Goal: Task Accomplishment & Management: Use online tool/utility

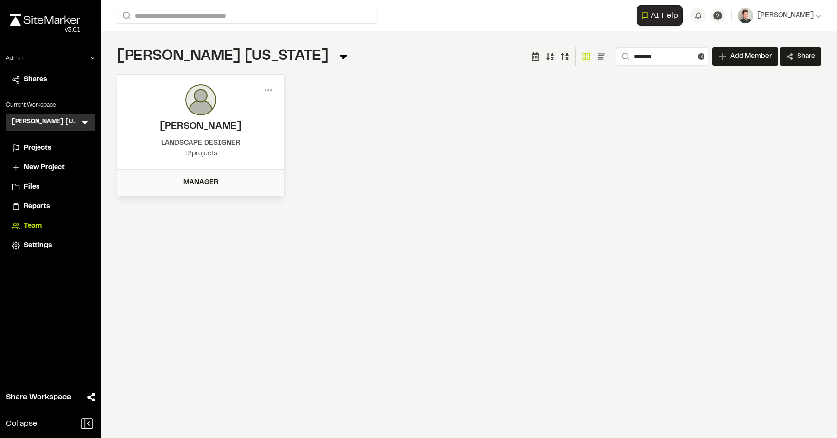
click at [84, 121] on icon at bounding box center [85, 122] width 10 height 10
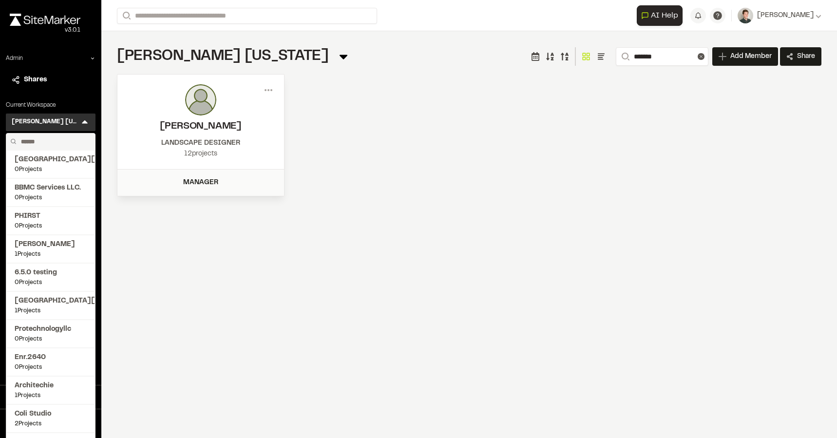
click at [45, 143] on input "text" at bounding box center [54, 141] width 74 height 17
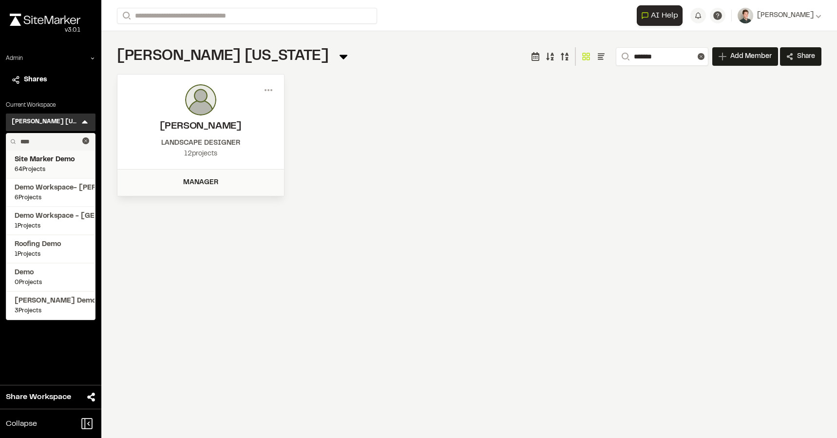
type input "****"
click at [52, 158] on span "Site Marker Demo" at bounding box center [51, 159] width 72 height 11
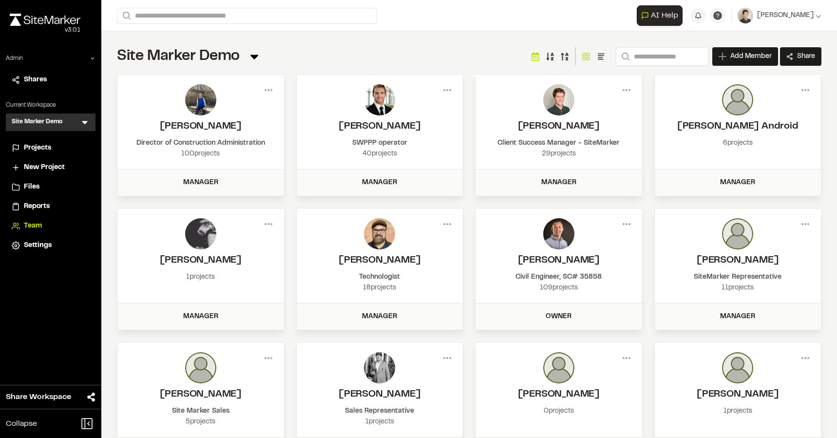
click at [40, 151] on span "Projects" at bounding box center [37, 148] width 27 height 11
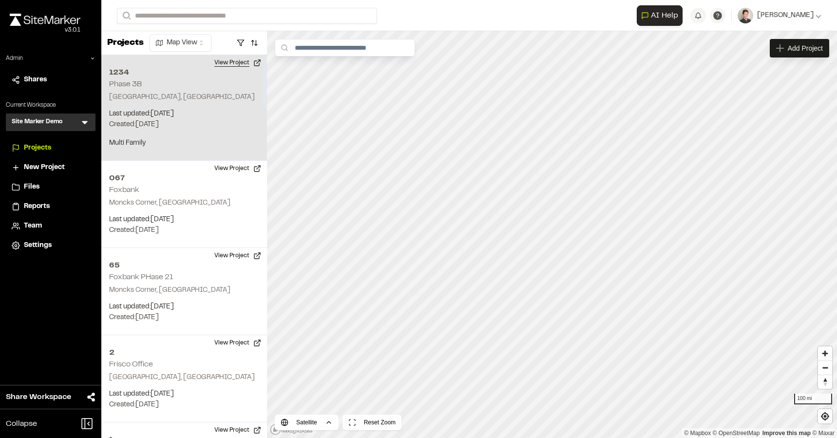
click at [244, 61] on button "View Project" at bounding box center [238, 63] width 58 height 16
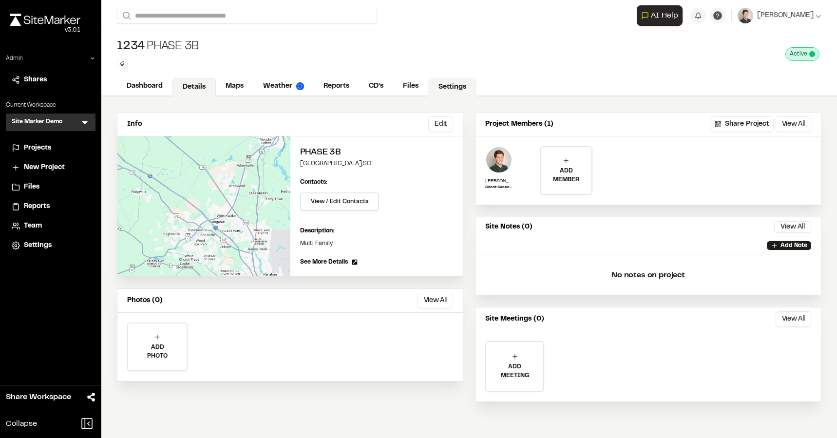
click at [458, 93] on link "Settings" at bounding box center [452, 87] width 48 height 19
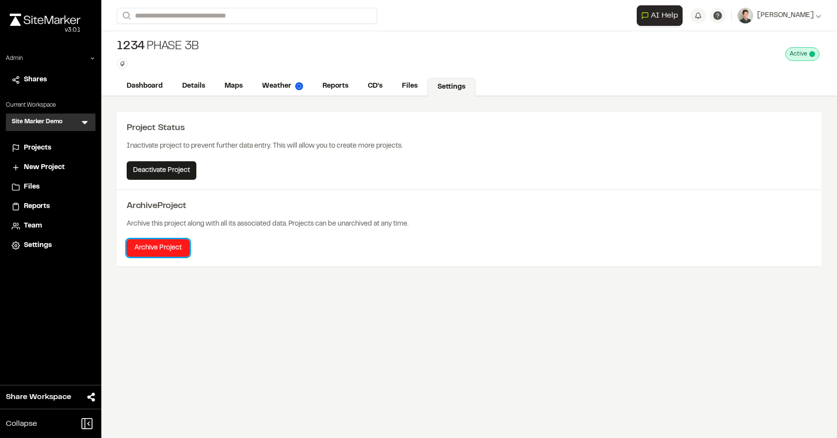
click at [178, 241] on button "Archive Project" at bounding box center [158, 248] width 63 height 18
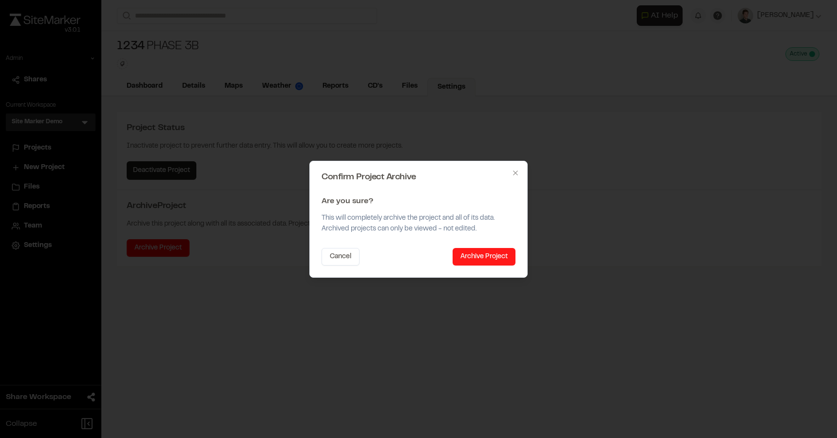
click at [462, 258] on button "Archive Project" at bounding box center [484, 257] width 63 height 18
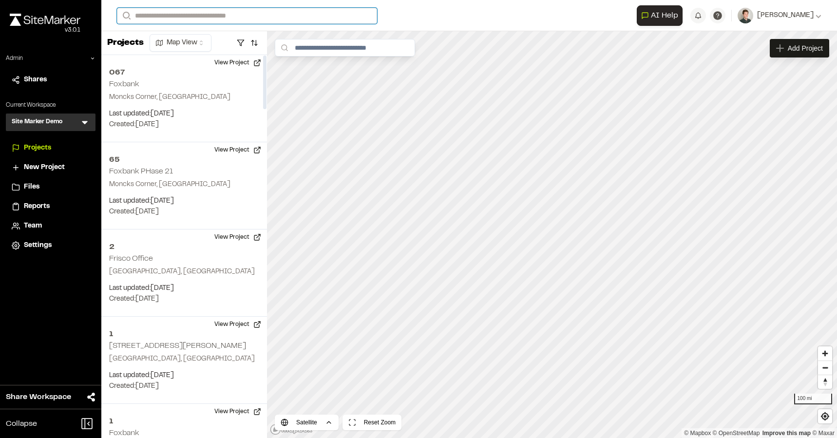
click at [230, 21] on input "Search" at bounding box center [247, 16] width 260 height 16
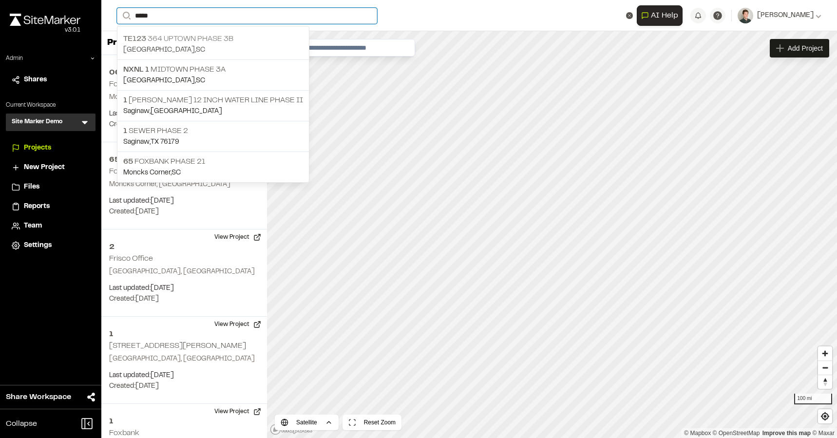
type input "*****"
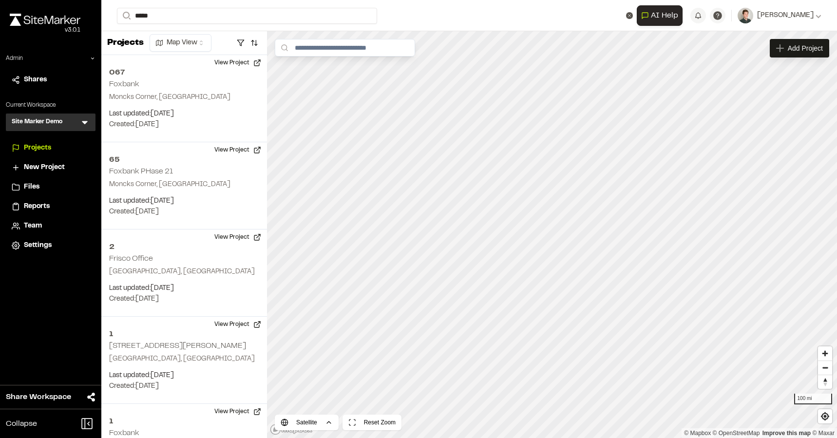
click at [205, 38] on p "TE123 364 Uptown Phase 3B" at bounding box center [213, 39] width 180 height 12
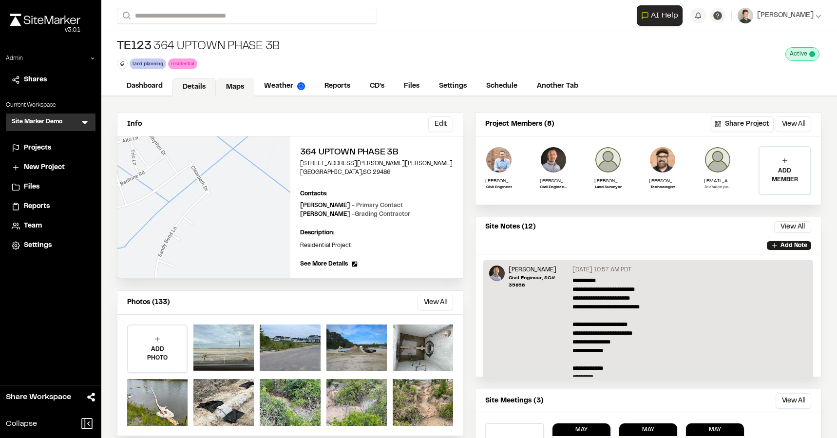
click at [237, 91] on link "Maps" at bounding box center [235, 87] width 38 height 19
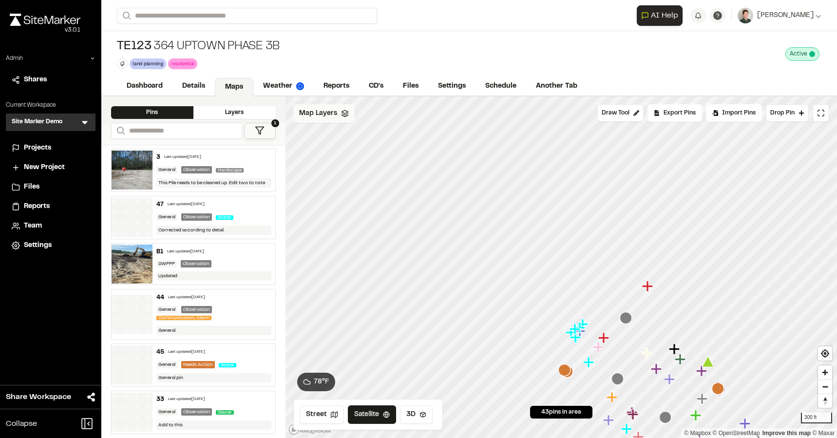
click at [333, 114] on span "Map Layers" at bounding box center [318, 113] width 38 height 11
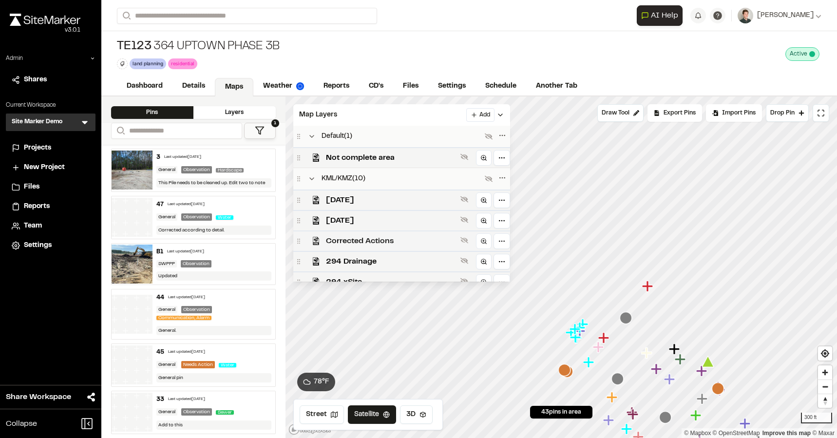
scroll to position [257, 0]
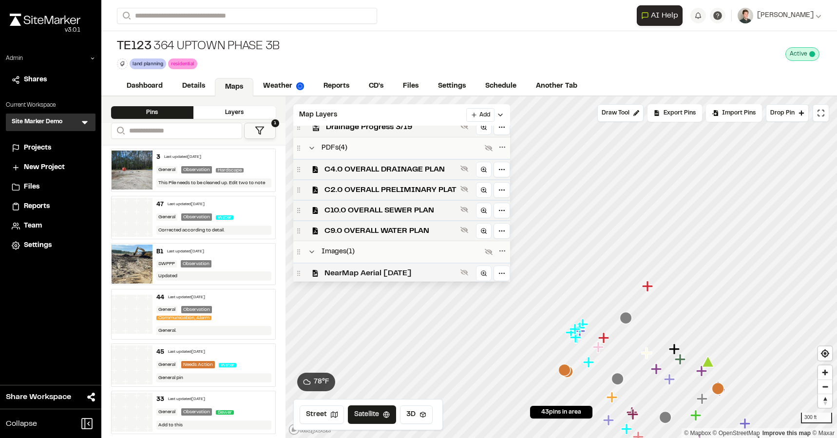
click at [371, 270] on span "NearMap Aerial [DATE]" at bounding box center [390, 273] width 132 height 12
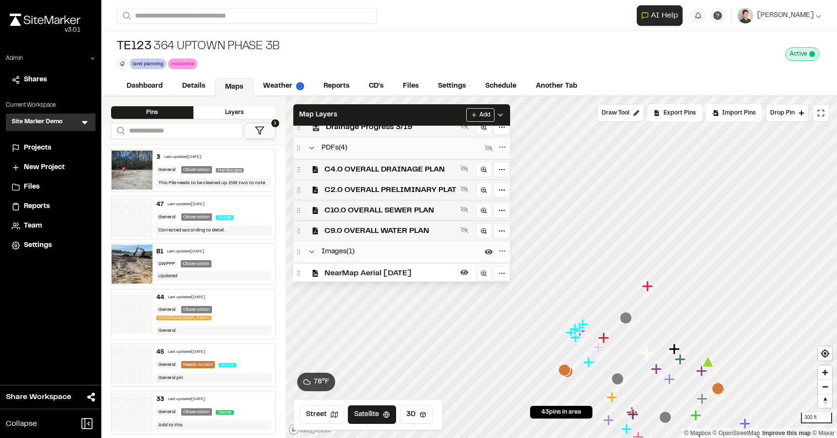
click at [371, 270] on span "NearMap Aerial [DATE]" at bounding box center [390, 273] width 132 height 12
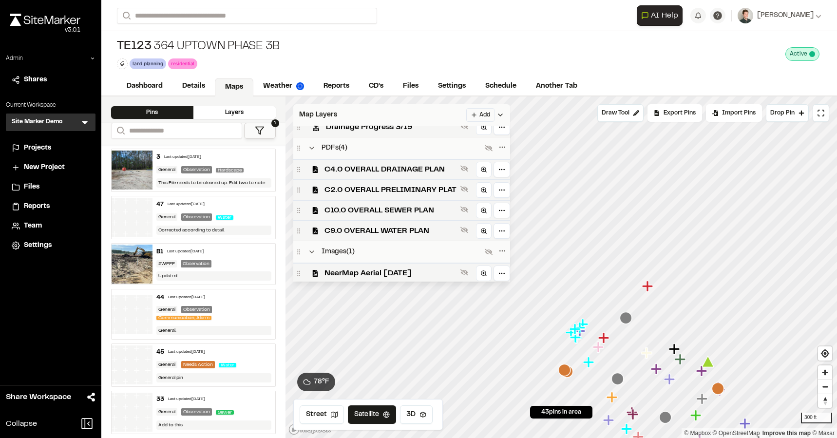
click at [374, 115] on div "Map Layers Add" at bounding box center [401, 114] width 217 height 21
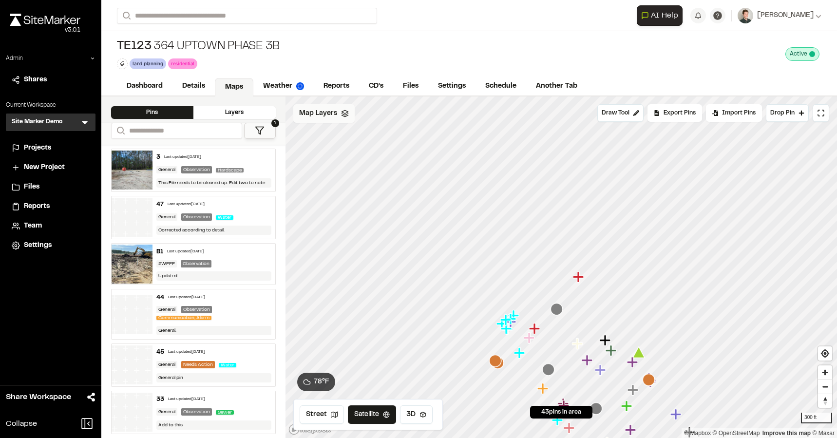
click at [336, 110] on div "Map Layers" at bounding box center [323, 113] width 61 height 19
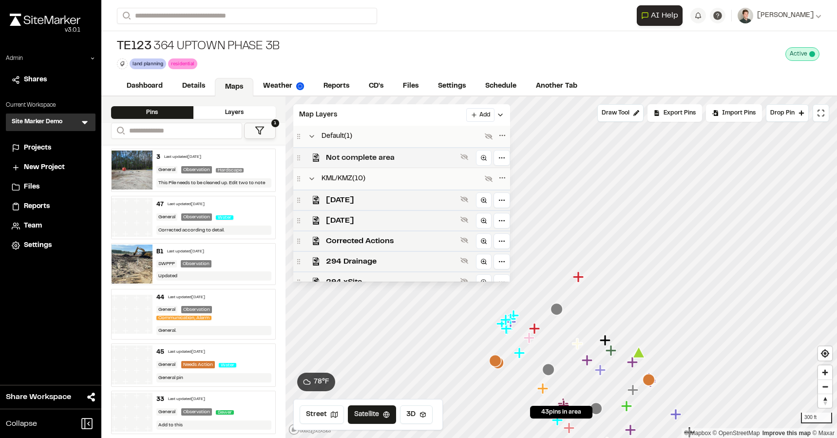
click at [356, 160] on span "Not complete area" at bounding box center [391, 158] width 131 height 12
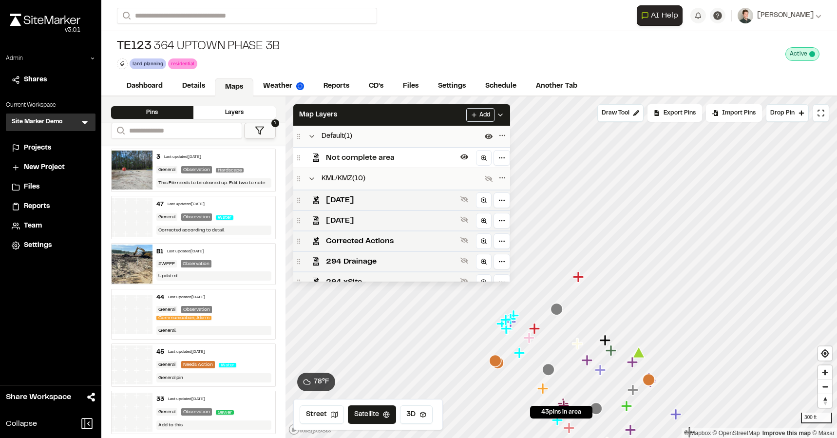
click at [425, 154] on span "Not complete area" at bounding box center [391, 158] width 131 height 12
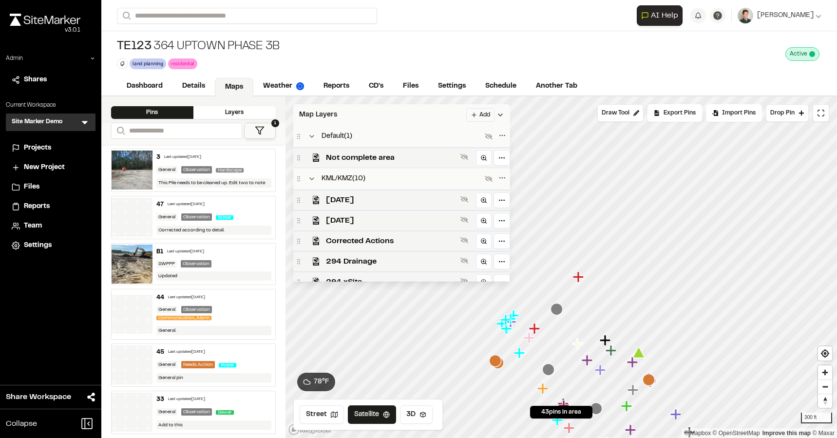
click at [416, 113] on div "Map Layers Add" at bounding box center [401, 114] width 217 height 21
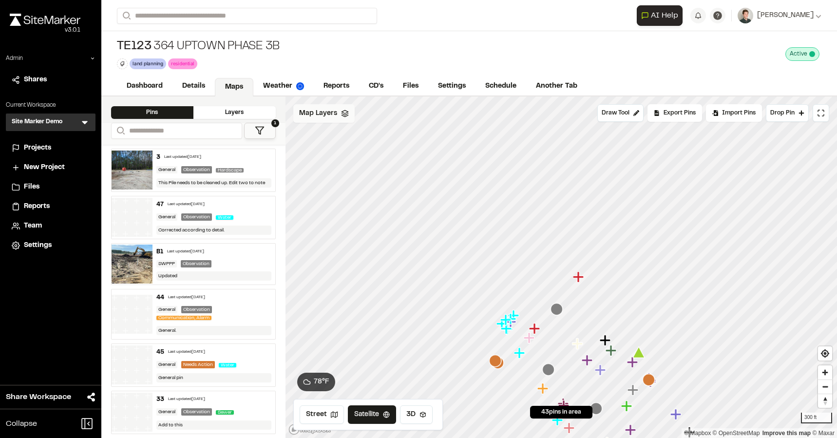
click at [319, 108] on span "Map Layers" at bounding box center [318, 113] width 38 height 11
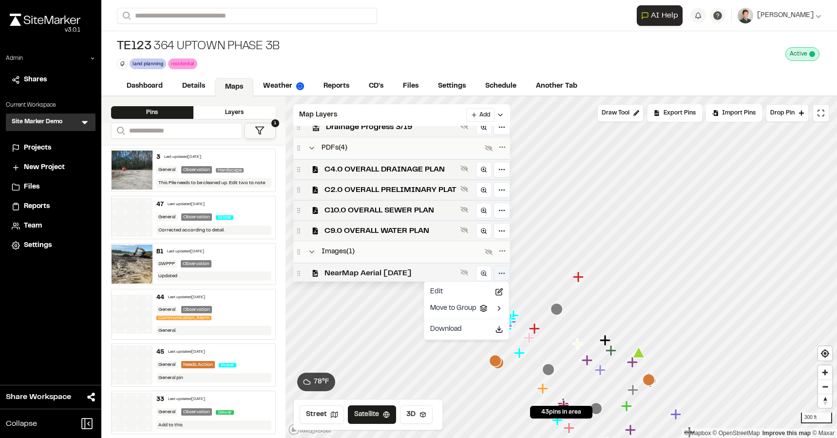
click at [497, 271] on html "Close sidebar v 3.0.1 Admin Shares Current Workspace Site Marker Demo SM Menu P…" at bounding box center [418, 219] width 837 height 438
click at [421, 266] on html "Close sidebar v 3.0.1 Admin Shares Current Workspace Site Marker Demo SM Menu P…" at bounding box center [418, 219] width 837 height 438
click at [406, 269] on span "NearMap Aerial [DATE]" at bounding box center [390, 273] width 132 height 12
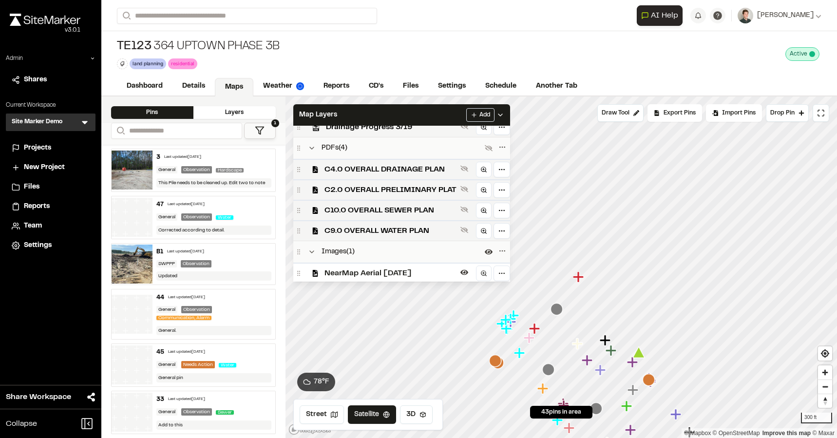
click at [406, 269] on span "NearMap Aerial [DATE]" at bounding box center [390, 273] width 132 height 12
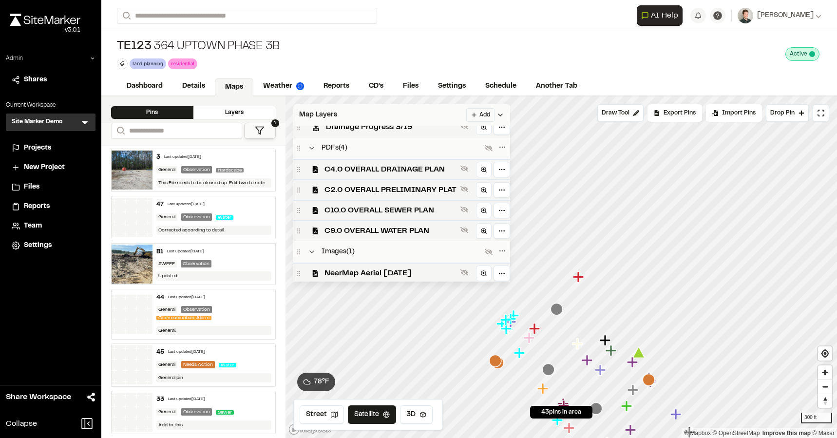
click at [402, 115] on div "Map Layers Add" at bounding box center [401, 114] width 217 height 21
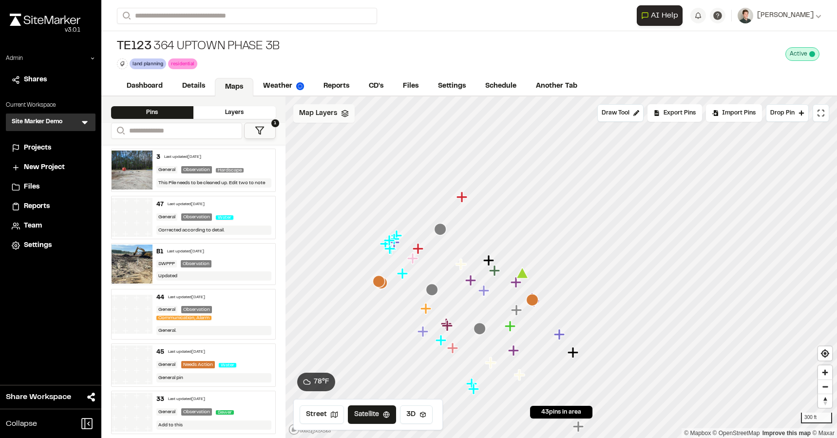
click at [328, 117] on span "Map Layers" at bounding box center [318, 113] width 38 height 11
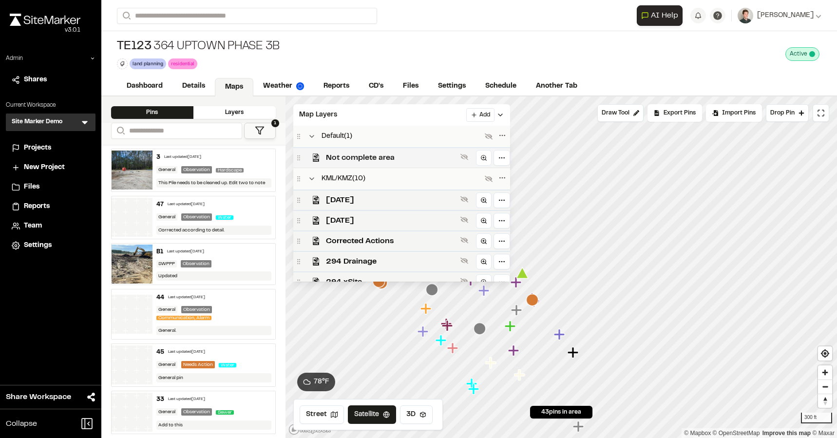
click at [342, 155] on span "Not complete area" at bounding box center [391, 158] width 131 height 12
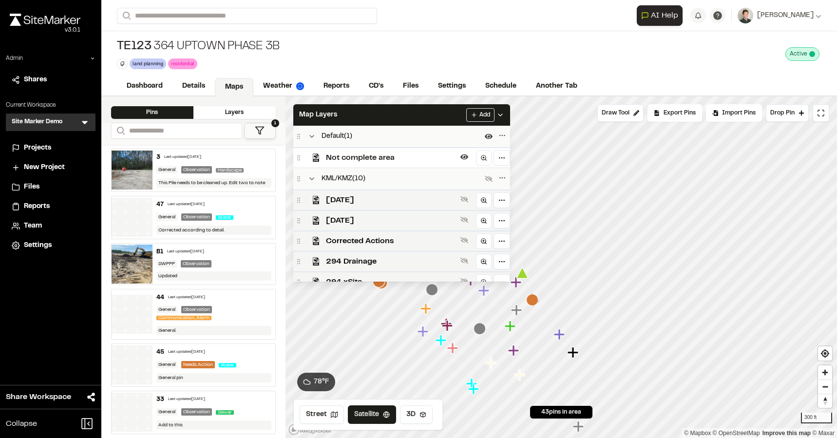
click at [354, 156] on span "Not complete area" at bounding box center [391, 158] width 131 height 12
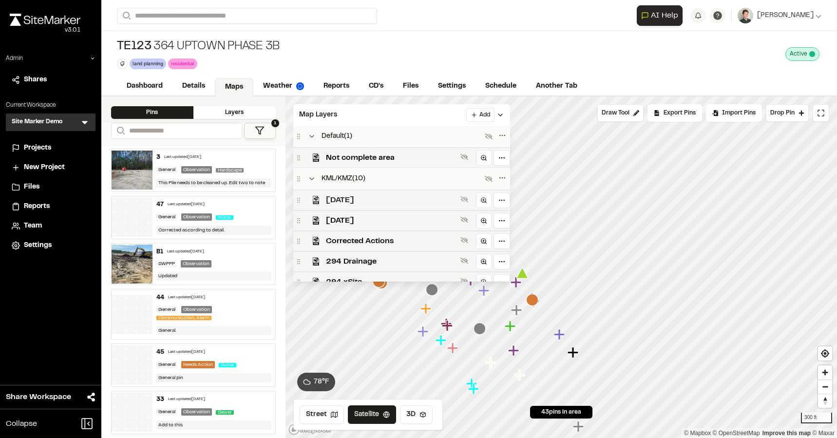
click at [348, 198] on span "[DATE]" at bounding box center [391, 200] width 131 height 12
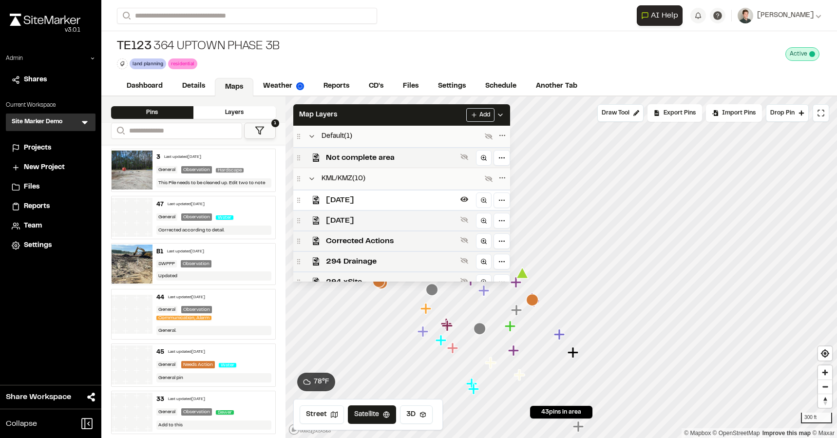
click at [352, 224] on span "[DATE]" at bounding box center [391, 221] width 131 height 12
click at [365, 196] on span "[DATE]" at bounding box center [391, 200] width 131 height 12
click at [358, 216] on span "[DATE]" at bounding box center [391, 221] width 131 height 12
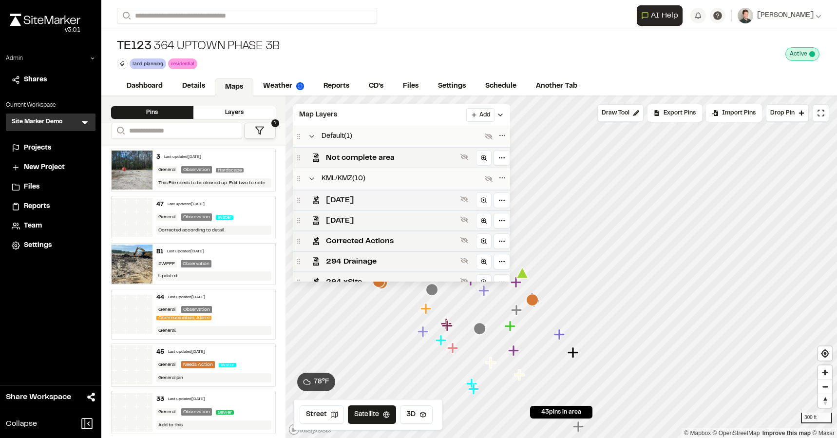
click at [369, 198] on span "[DATE]" at bounding box center [391, 200] width 131 height 12
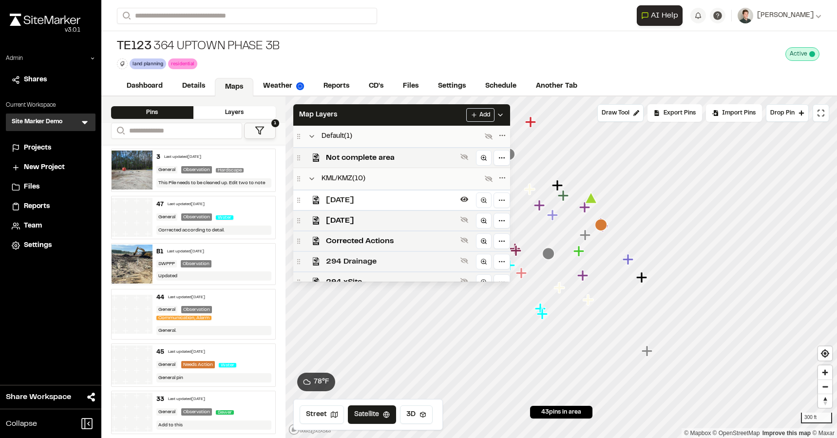
click at [456, 251] on div "Click to Drop Pin 43 pins in area Draw Tool Export Pins Available Datums Datums…" at bounding box center [561, 267] width 552 height 342
click at [397, 215] on span "[DATE]" at bounding box center [391, 221] width 131 height 12
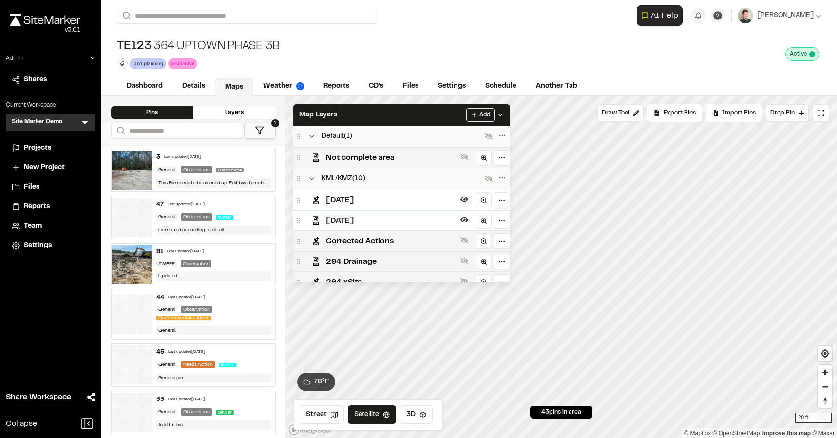
click at [391, 205] on div "[DATE]" at bounding box center [401, 200] width 217 height 20
click at [392, 203] on span "[DATE]" at bounding box center [391, 200] width 131 height 12
click at [378, 153] on span "Not complete area" at bounding box center [391, 158] width 131 height 12
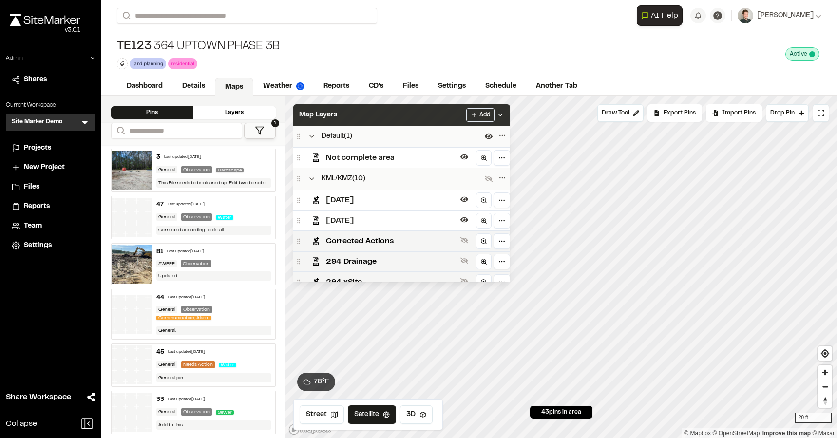
click at [397, 114] on div "Map Layers Add" at bounding box center [401, 114] width 217 height 21
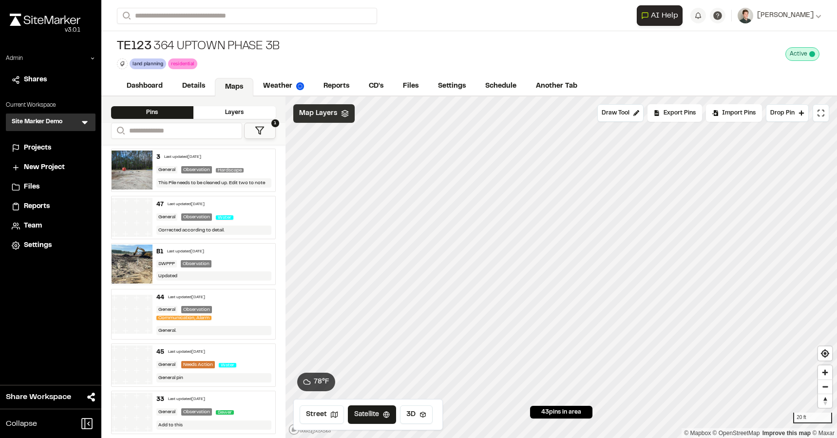
click at [342, 118] on div "Map Layers" at bounding box center [323, 113] width 61 height 19
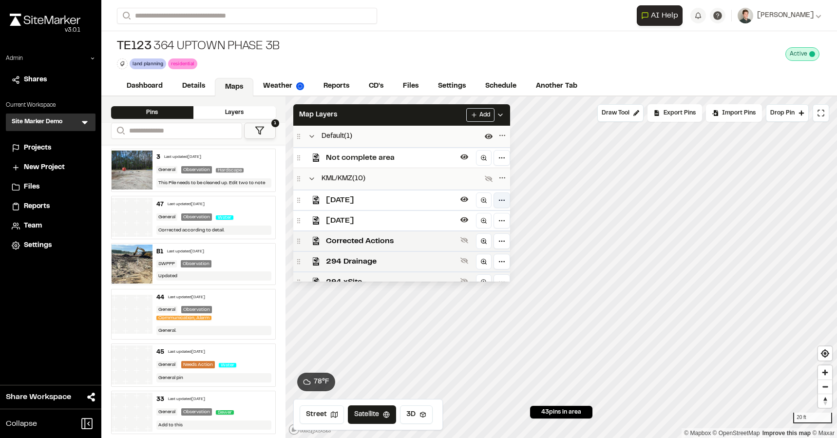
click at [497, 199] on html "Close sidebar v 3.0.1 Admin Shares Current Workspace Site Marker Demo SM Menu P…" at bounding box center [418, 219] width 837 height 438
click at [498, 219] on icon at bounding box center [500, 218] width 4 height 4
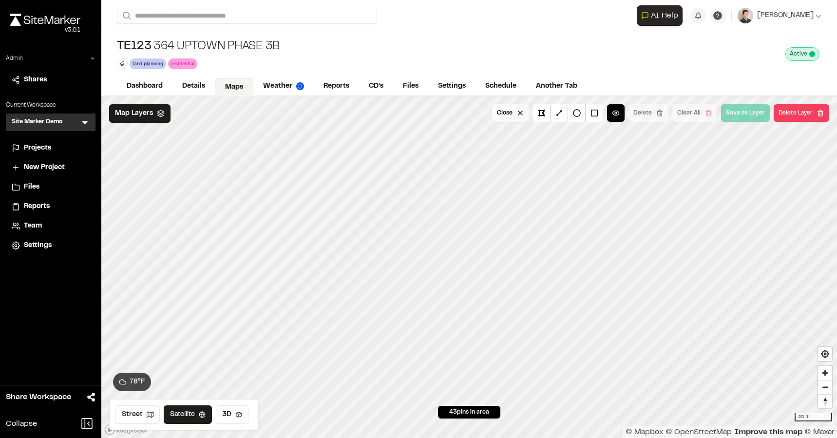
click at [521, 119] on button "Close" at bounding box center [510, 113] width 37 height 18
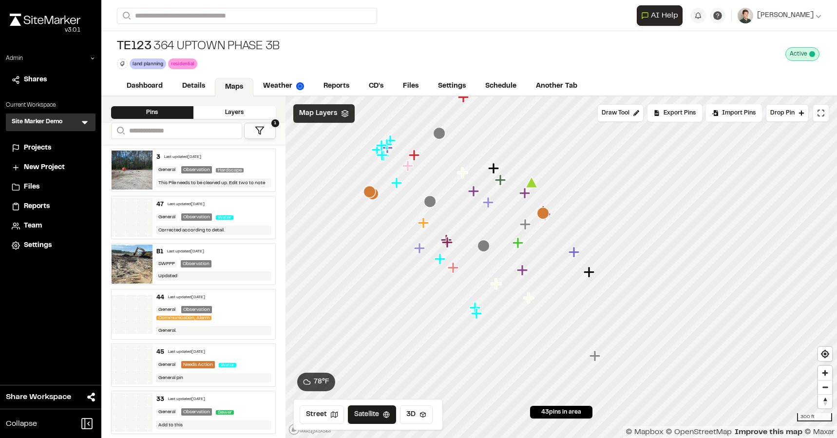
click at [323, 112] on span "Map Layers" at bounding box center [318, 113] width 38 height 11
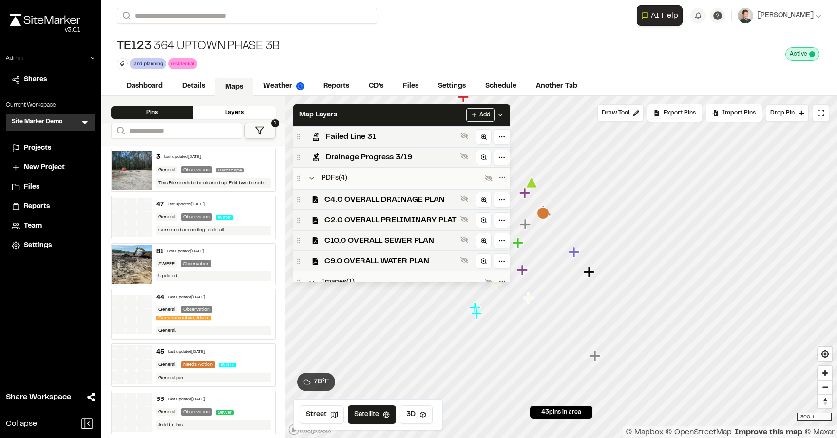
scroll to position [257, 0]
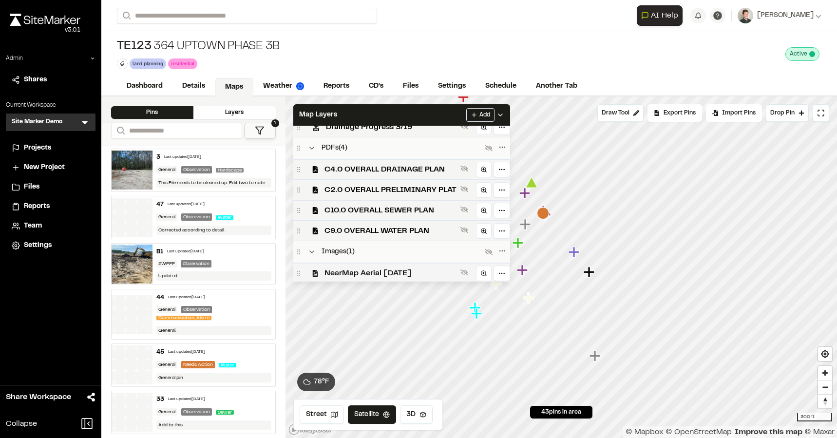
click at [345, 271] on span "NearMap Aerial [DATE]" at bounding box center [390, 273] width 132 height 12
click at [373, 115] on div "Map Layers Add" at bounding box center [401, 114] width 217 height 21
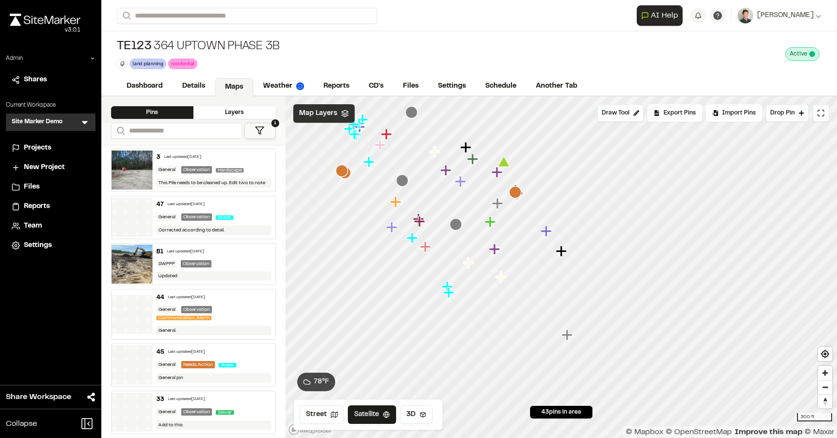
click at [345, 119] on div "Map Layers" at bounding box center [323, 113] width 61 height 19
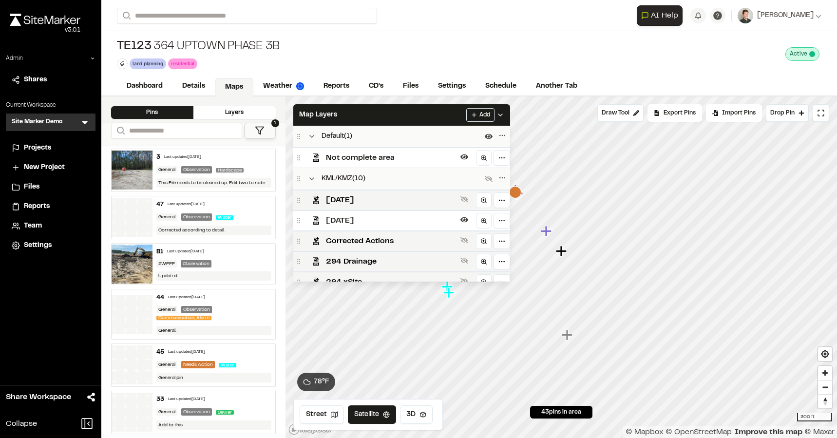
click at [348, 218] on span "[DATE]" at bounding box center [391, 221] width 131 height 12
click at [350, 155] on span "Not complete area" at bounding box center [391, 158] width 131 height 12
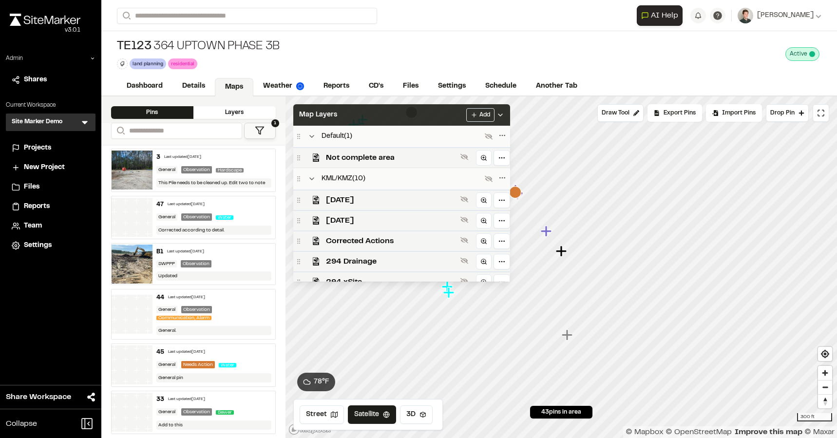
click at [350, 114] on div "Map Layers Add" at bounding box center [401, 114] width 217 height 21
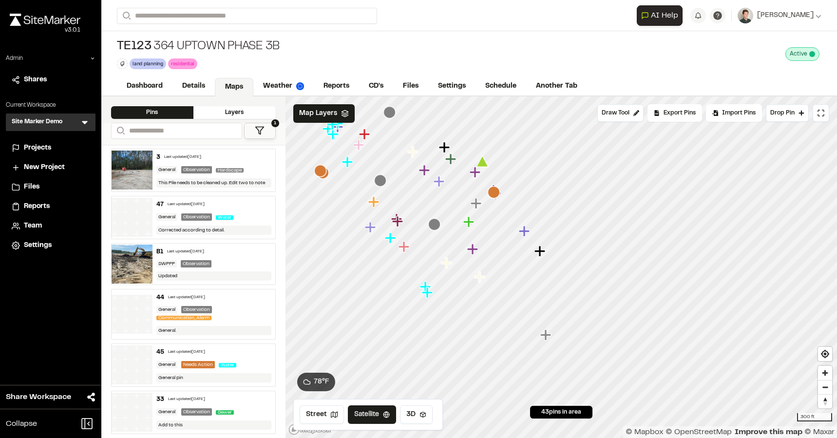
click at [473, 250] on icon "Map marker" at bounding box center [472, 249] width 11 height 11
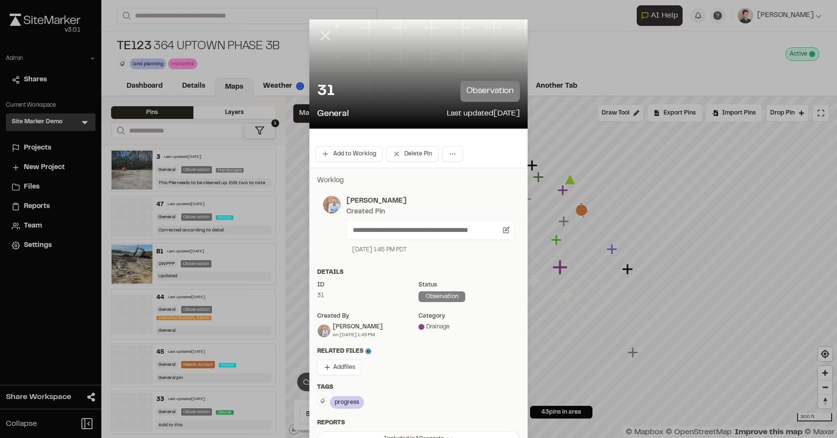
click at [327, 36] on icon at bounding box center [325, 35] width 17 height 17
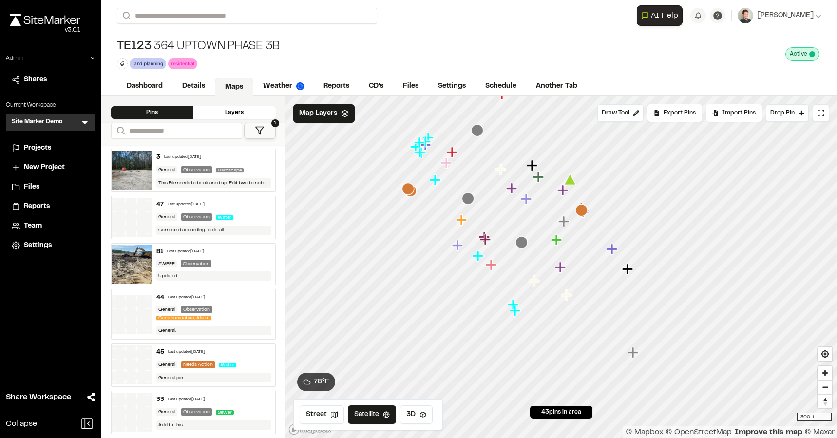
click at [462, 223] on icon "Map marker" at bounding box center [461, 219] width 11 height 11
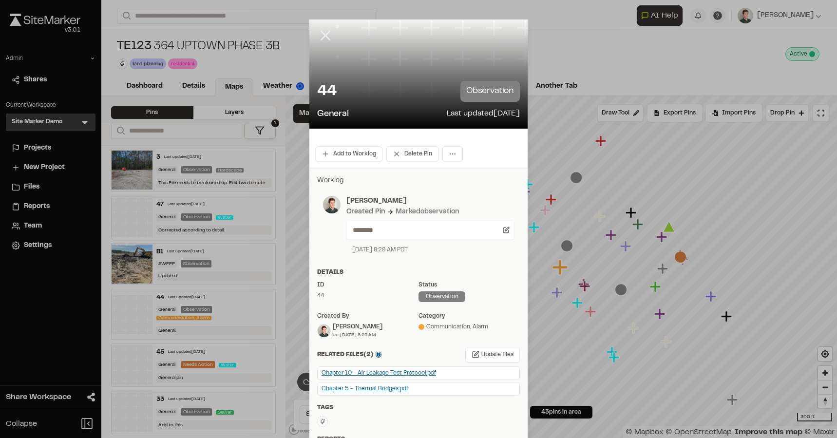
click at [322, 39] on line at bounding box center [326, 36] width 8 height 8
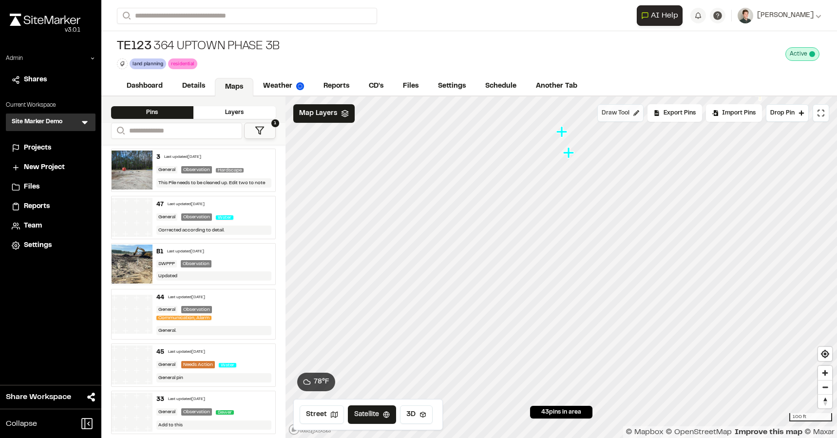
click at [629, 115] on span "Draw Tool" at bounding box center [616, 113] width 28 height 9
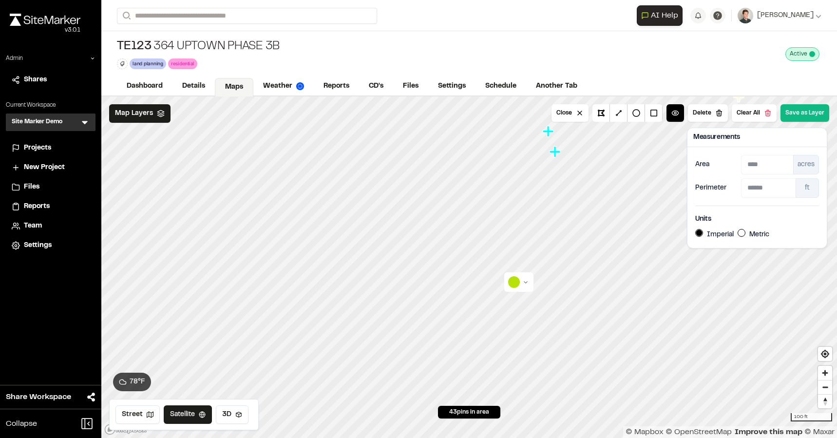
click at [744, 234] on button "Metric" at bounding box center [742, 233] width 8 height 8
type input "*******"
type input "******"
click at [698, 234] on button "Imperial" at bounding box center [699, 233] width 8 height 8
type input "****"
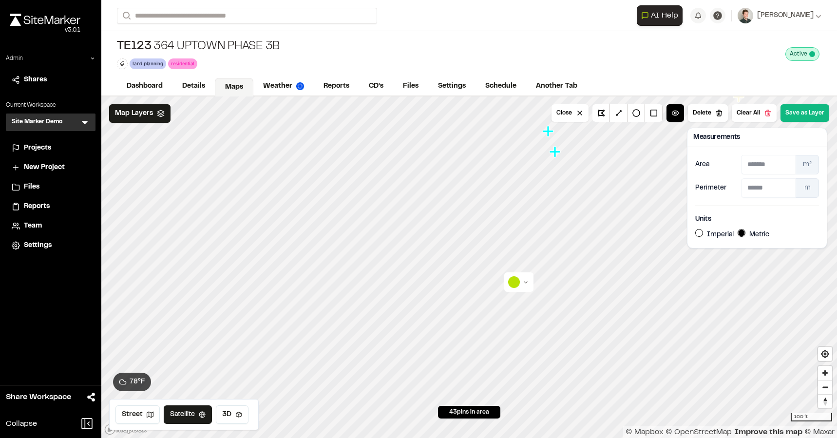
type input "******"
click at [603, 114] on button at bounding box center [601, 113] width 18 height 18
click at [606, 112] on button at bounding box center [601, 113] width 18 height 18
click at [367, 308] on html "Close sidebar v 3.0.1 Admin Shares Current Workspace Site Marker Demo SM Menu P…" at bounding box center [418, 219] width 837 height 438
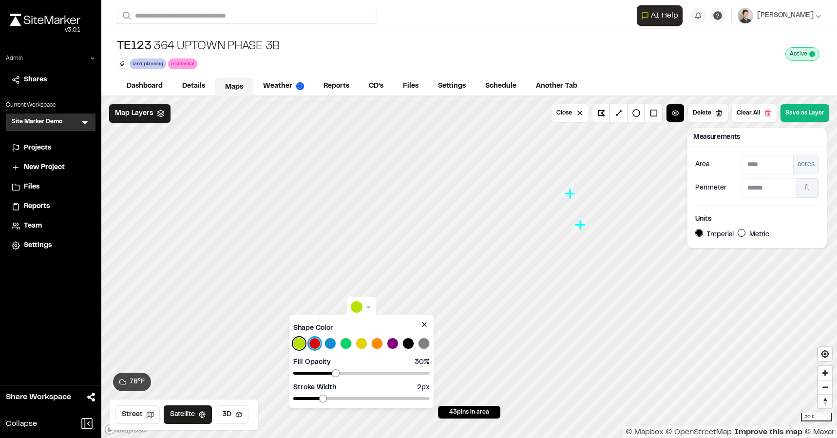
click at [316, 343] on button "Select Red color" at bounding box center [315, 344] width 12 height 12
click at [329, 343] on button "Select Blue color" at bounding box center [330, 344] width 12 height 12
click at [341, 343] on button "Select Green color" at bounding box center [346, 344] width 12 height 12
click at [328, 369] on span at bounding box center [331, 373] width 8 height 8
click at [359, 399] on span at bounding box center [362, 399] width 8 height 8
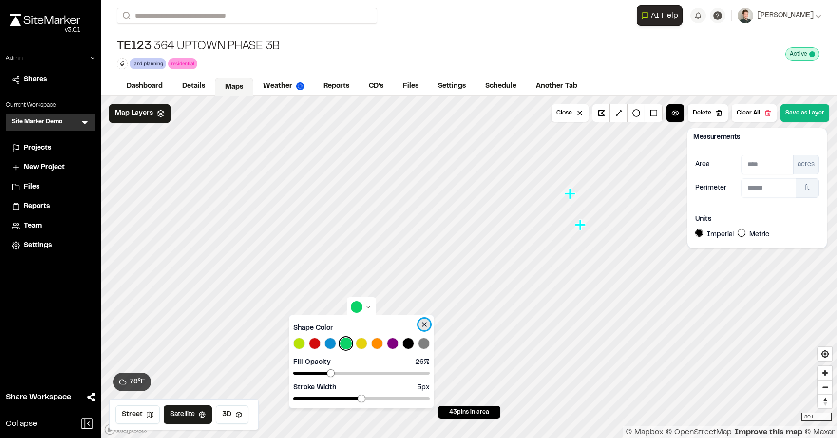
click at [423, 322] on icon at bounding box center [424, 325] width 8 height 8
click at [366, 304] on html "Close sidebar v 3.0.1 Admin Shares Current Workspace Site Marker Demo SM Menu P…" at bounding box center [418, 219] width 837 height 438
click at [297, 344] on button "Select Default color" at bounding box center [299, 344] width 12 height 12
click at [332, 399] on span at bounding box center [336, 399] width 8 height 8
click at [779, 81] on html "Close sidebar v 3.0.1 Admin Shares Current Workspace Site Marker Demo SM Menu P…" at bounding box center [418, 219] width 837 height 438
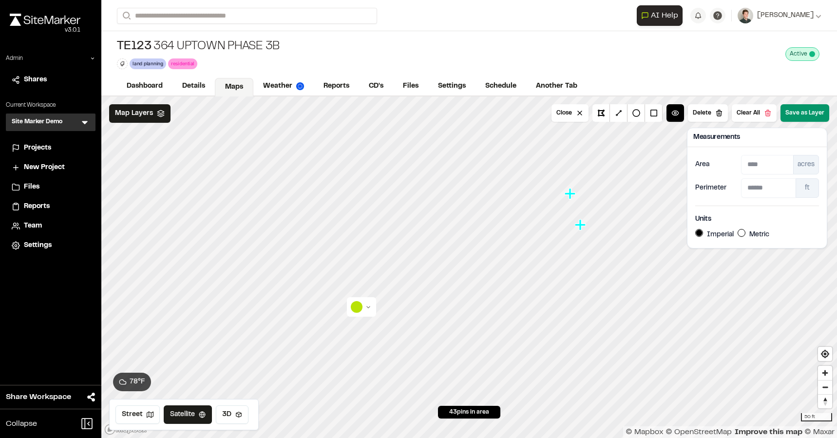
click at [800, 112] on button "Save as Layer" at bounding box center [804, 113] width 49 height 18
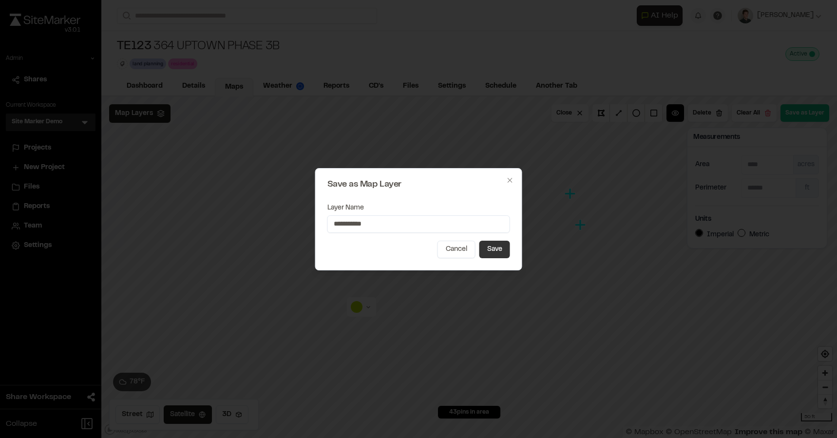
type input "**********"
click at [491, 246] on button "Save" at bounding box center [494, 250] width 31 height 18
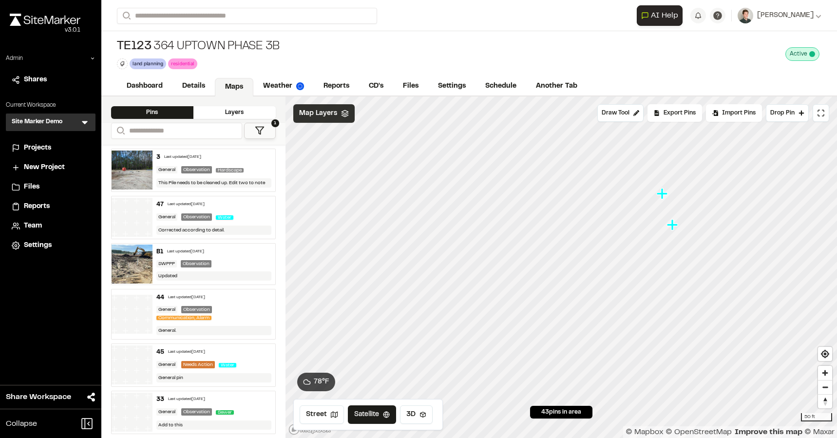
click at [331, 114] on span "Map Layers" at bounding box center [318, 113] width 38 height 11
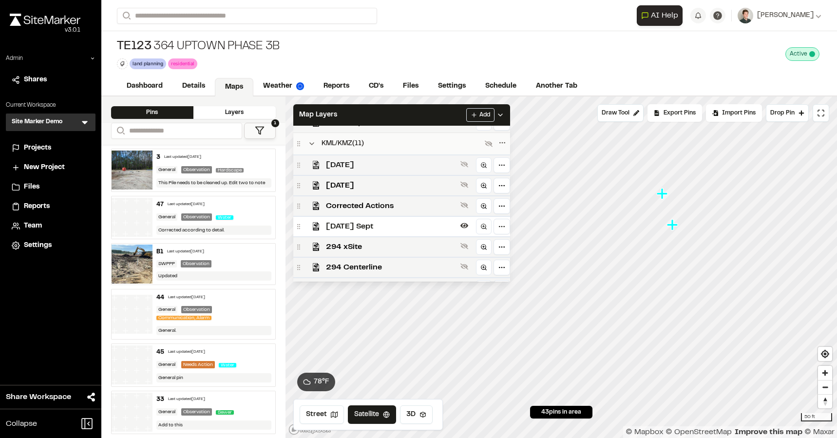
scroll to position [40, 0]
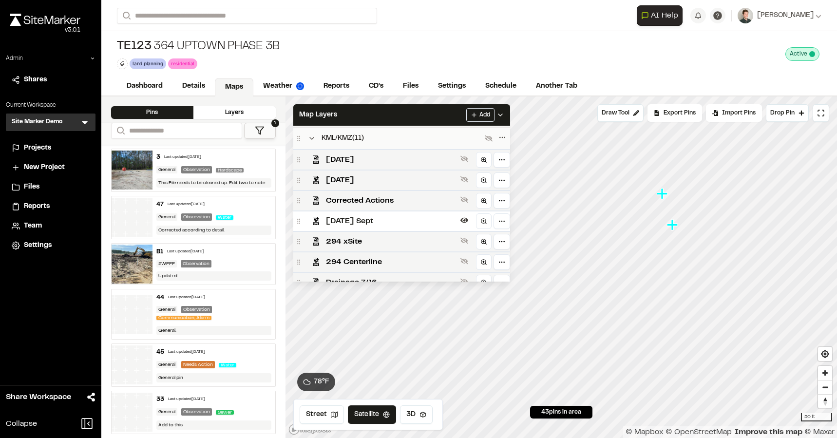
click at [344, 218] on span "[DATE] Sept" at bounding box center [391, 221] width 131 height 12
click at [346, 256] on span "[DATE] Sept" at bounding box center [391, 262] width 131 height 12
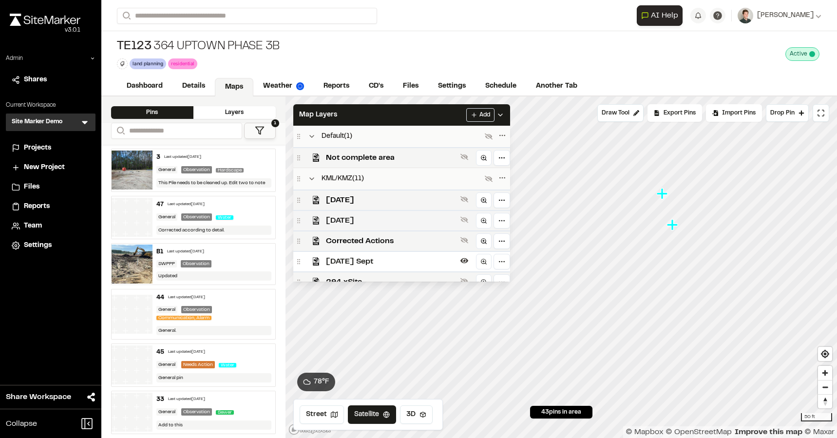
click at [346, 220] on span "[DATE]" at bounding box center [391, 221] width 131 height 12
click at [357, 217] on span "[DATE]" at bounding box center [391, 221] width 131 height 12
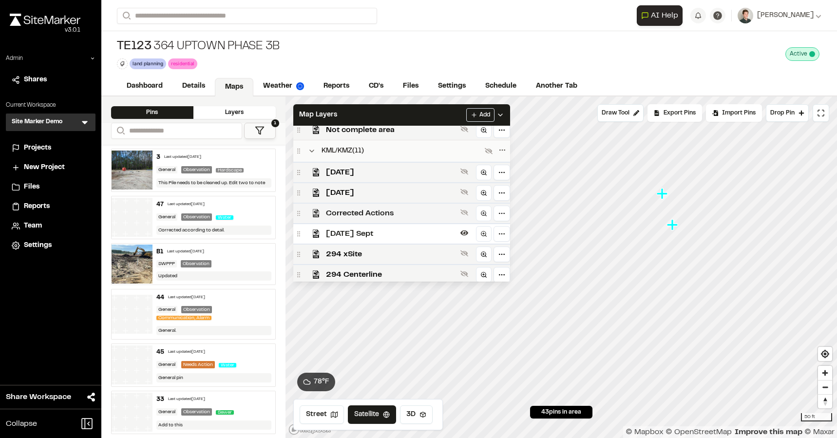
scroll to position [31, 0]
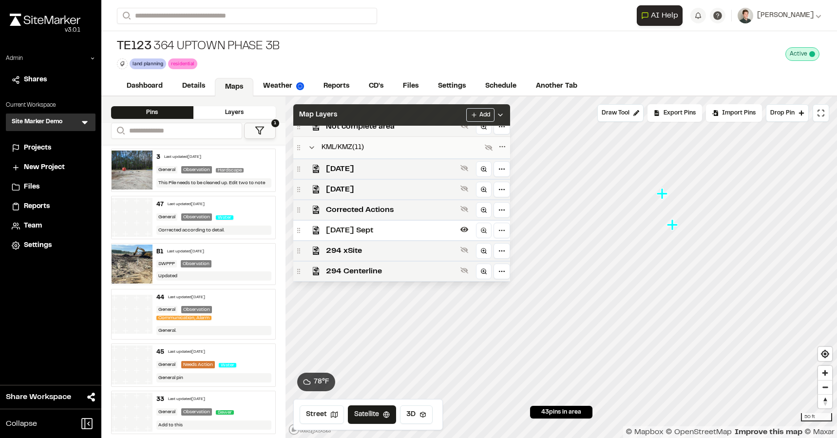
click at [390, 114] on div "Map Layers Add" at bounding box center [401, 114] width 217 height 21
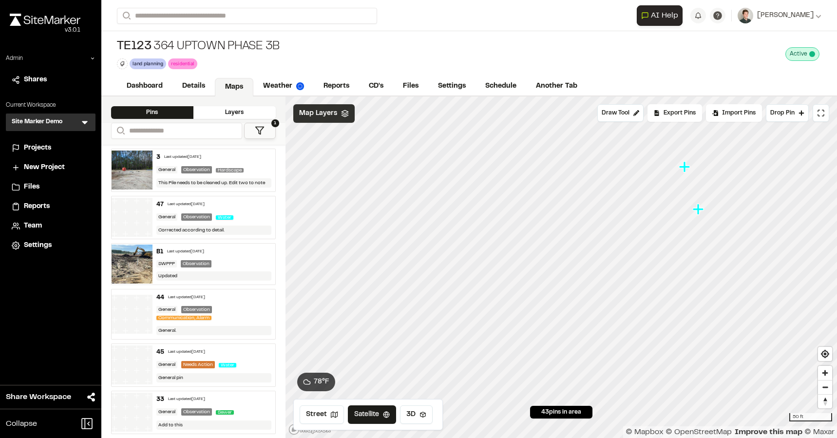
click at [336, 119] on div "Map Layers" at bounding box center [323, 113] width 61 height 19
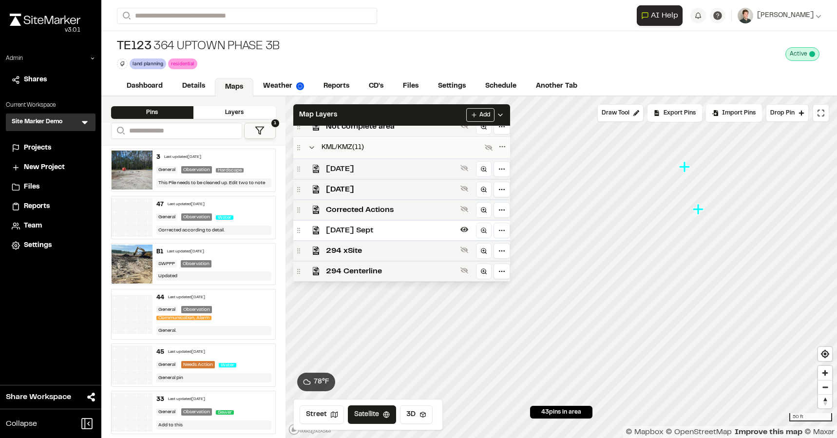
scroll to position [32, 0]
click at [310, 147] on icon at bounding box center [312, 147] width 8 height 8
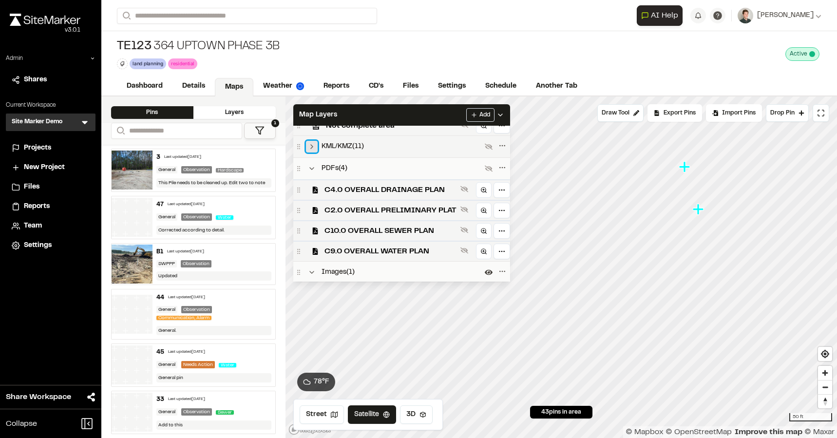
click at [310, 147] on icon at bounding box center [312, 147] width 8 height 8
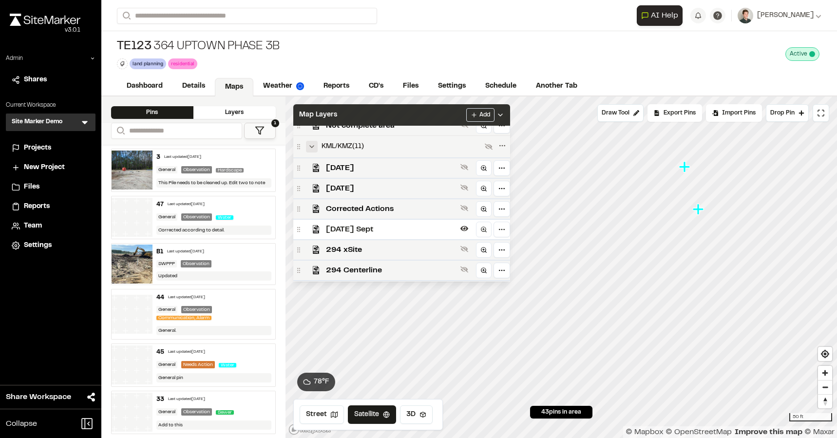
click at [422, 118] on div "Map Layers Add" at bounding box center [401, 114] width 217 height 21
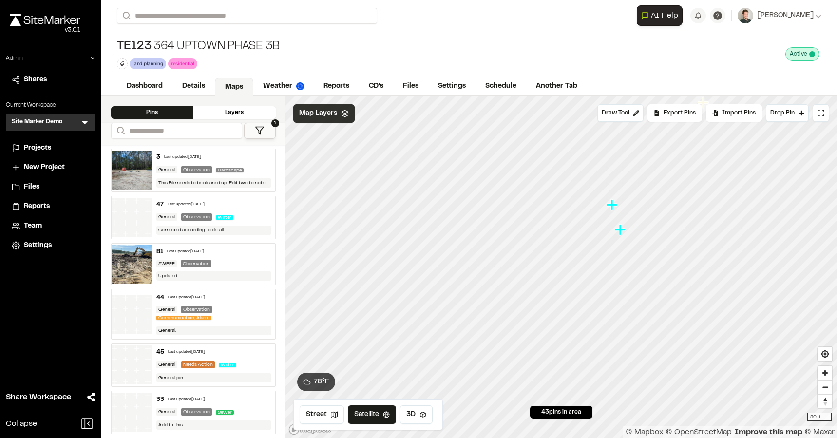
click at [330, 119] on div "Map Layers" at bounding box center [323, 113] width 61 height 19
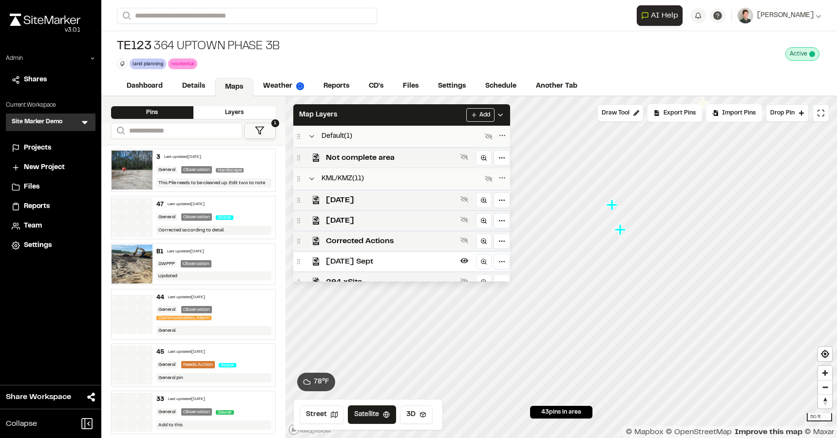
click at [389, 259] on span "[DATE] Sept" at bounding box center [391, 262] width 131 height 12
click at [423, 121] on div "Map Layers Add" at bounding box center [401, 114] width 217 height 21
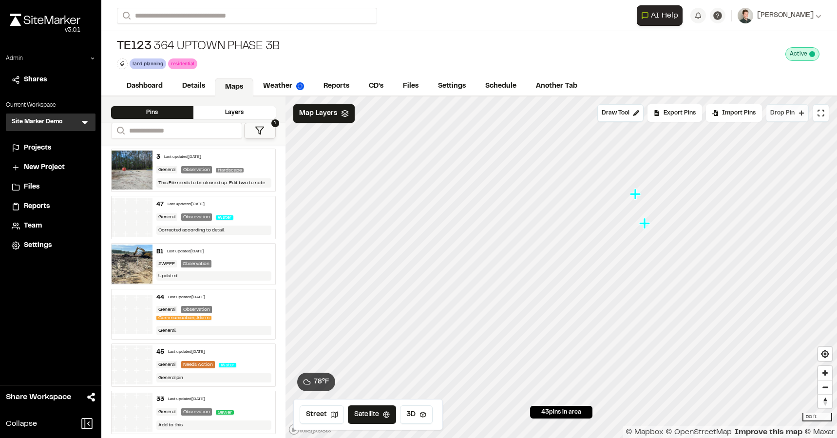
click at [787, 113] on span "Drop Pin" at bounding box center [782, 113] width 24 height 9
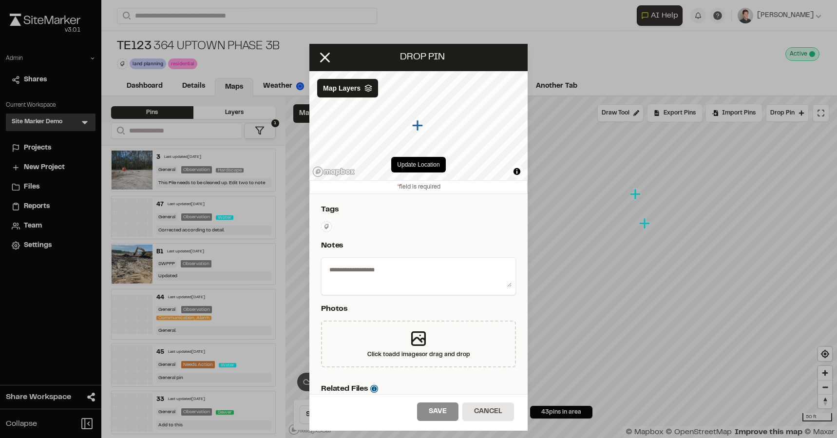
click at [385, 271] on textarea at bounding box center [418, 274] width 186 height 25
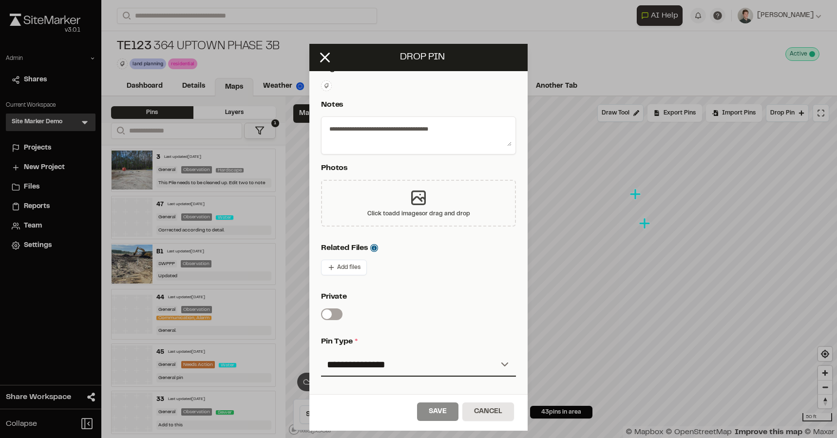
scroll to position [143, 0]
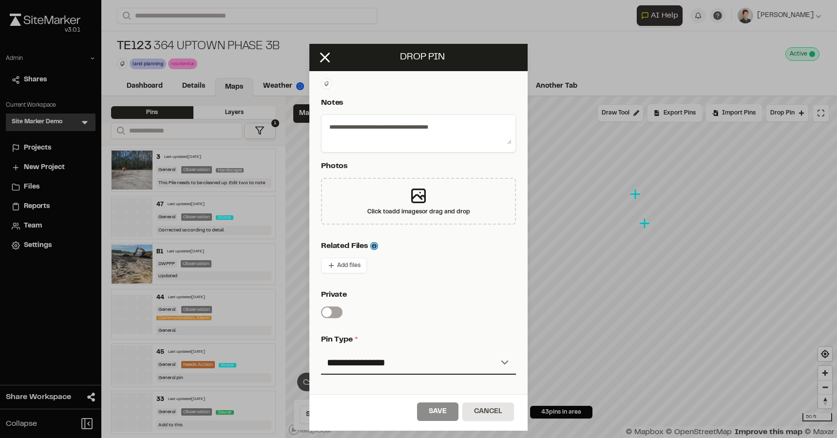
type textarea "**********"
click at [411, 272] on div "Add files" at bounding box center [418, 266] width 195 height 16
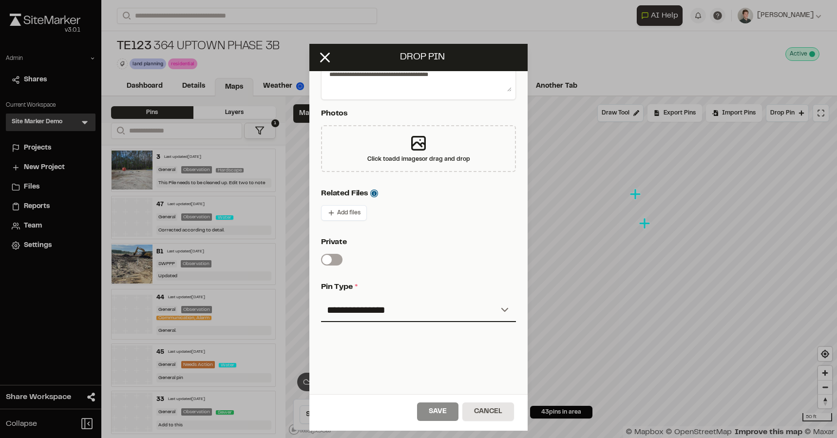
scroll to position [203, 0]
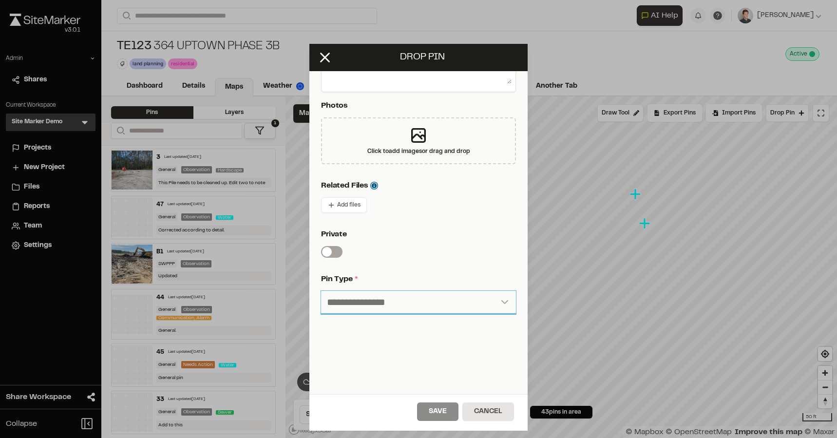
click at [392, 311] on select "**********" at bounding box center [418, 302] width 195 height 23
select select "***"
click at [321, 291] on select "**********" at bounding box center [418, 302] width 195 height 23
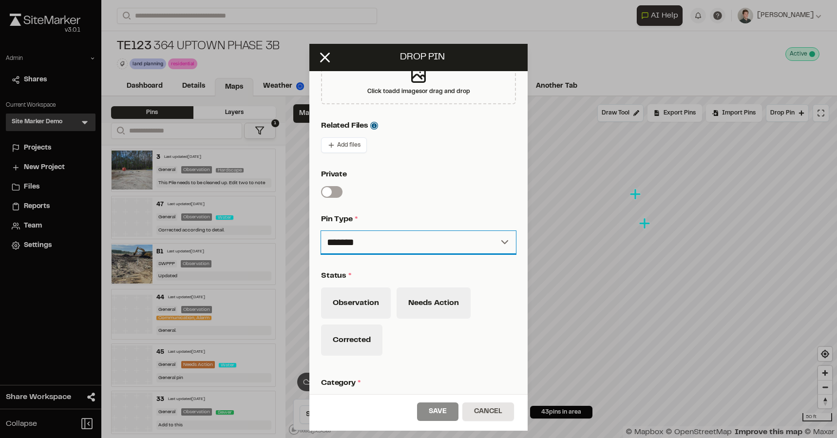
scroll to position [265, 0]
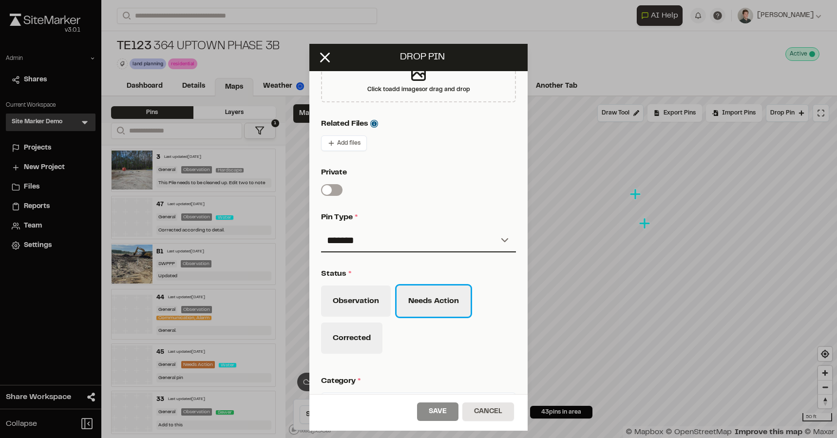
click at [420, 297] on button "Needs Action" at bounding box center [434, 300] width 74 height 31
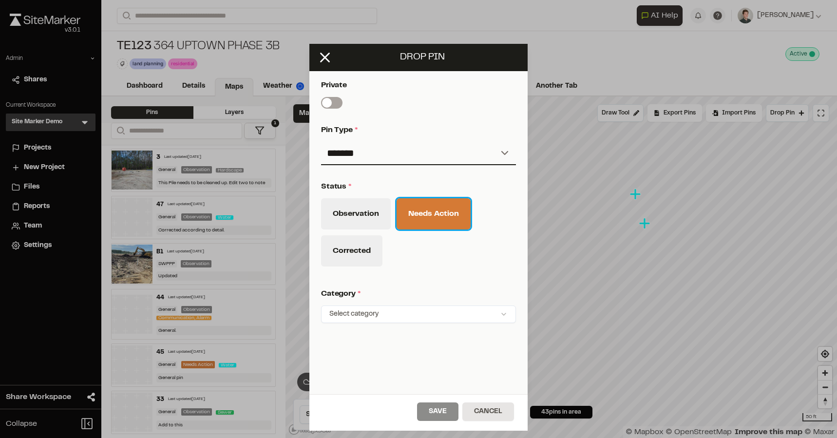
scroll to position [353, 0]
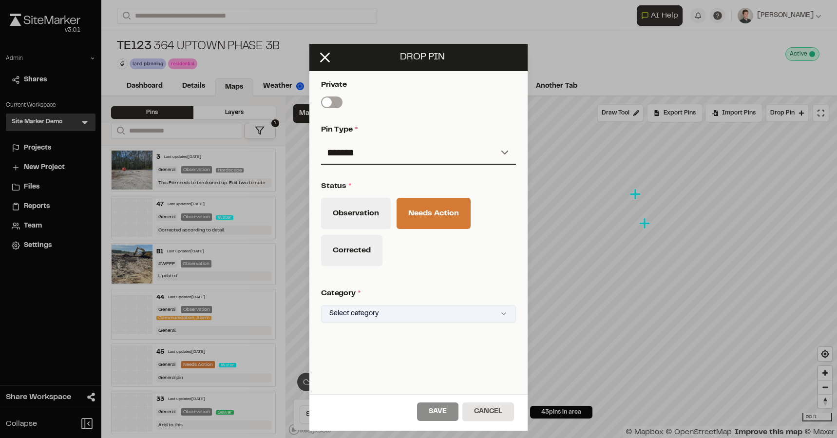
click at [410, 317] on html "Close sidebar v 3.0.1 Admin Shares Current Workspace Site Marker Demo SM Menu P…" at bounding box center [418, 219] width 837 height 438
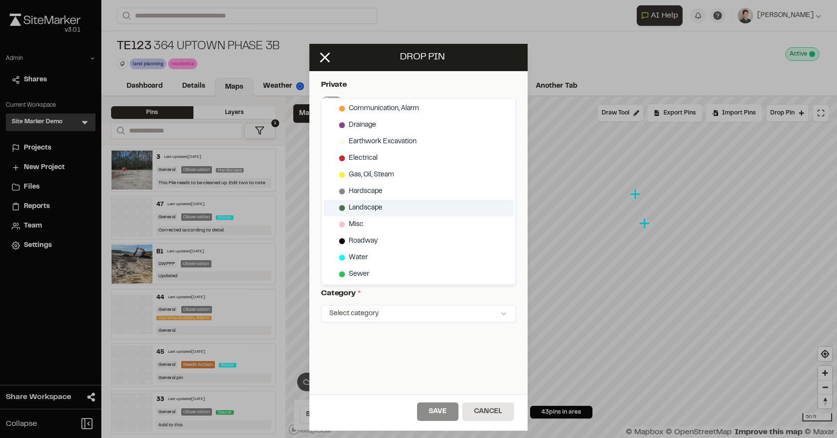
click at [385, 209] on div "Landscape" at bounding box center [418, 208] width 190 height 17
click at [426, 298] on html "Close sidebar v 3.0.1 Admin Shares Current Workspace Site Marker Demo SM Menu P…" at bounding box center [418, 219] width 837 height 438
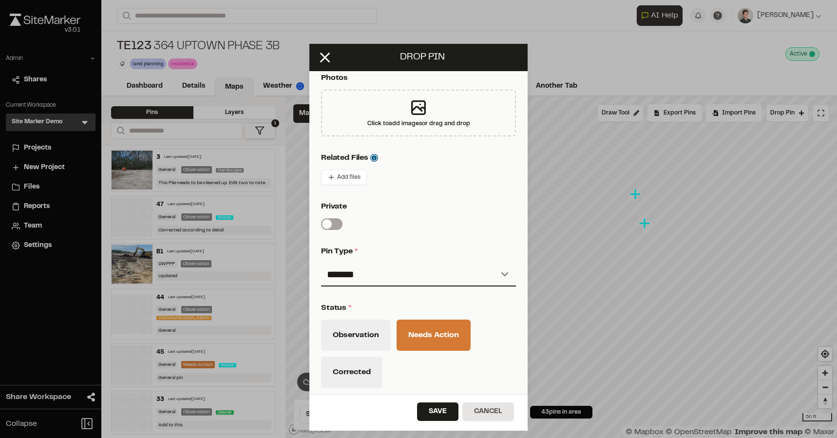
scroll to position [260, 0]
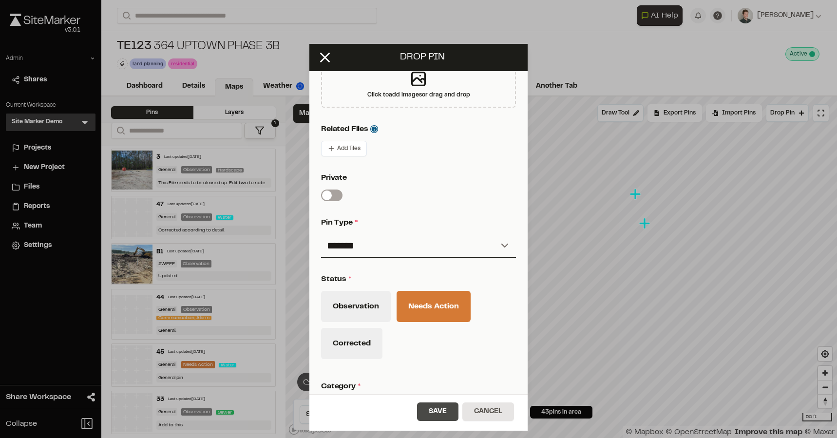
click at [422, 404] on button "Save" at bounding box center [437, 411] width 41 height 19
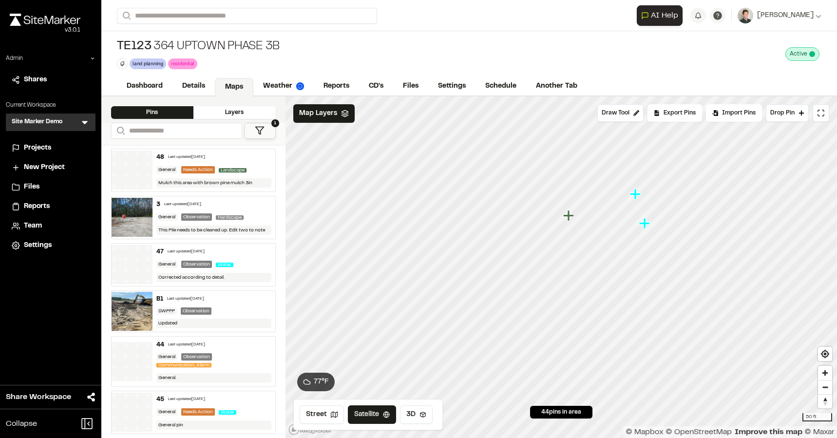
click at [257, 130] on icon at bounding box center [260, 131] width 10 height 10
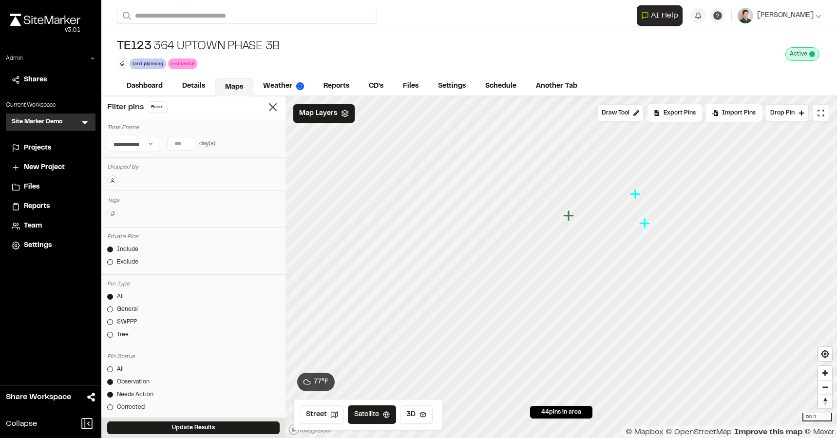
click at [111, 380] on div at bounding box center [110, 382] width 6 height 6
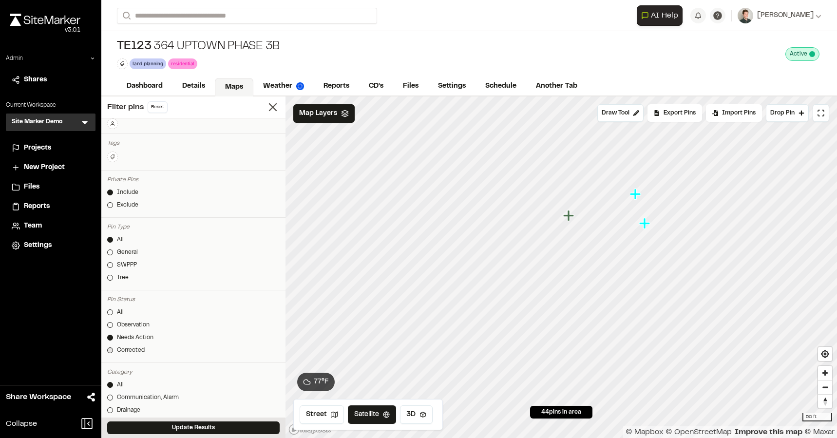
scroll to position [67, 0]
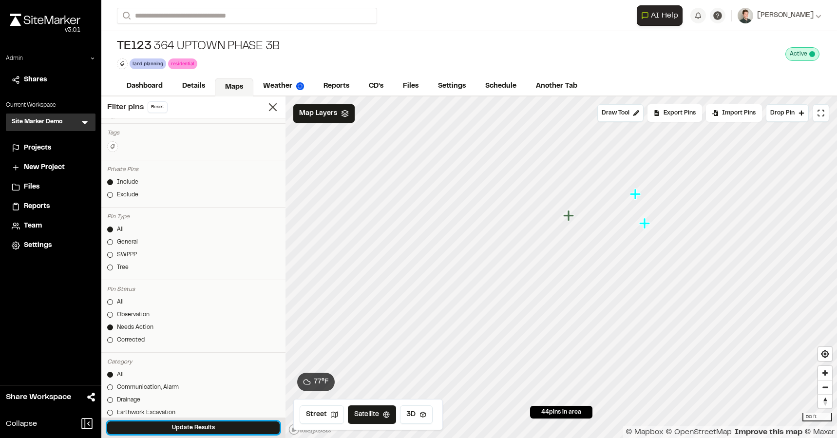
click at [134, 427] on button "Update Results" at bounding box center [193, 427] width 172 height 13
click at [274, 107] on icon at bounding box center [273, 107] width 14 height 14
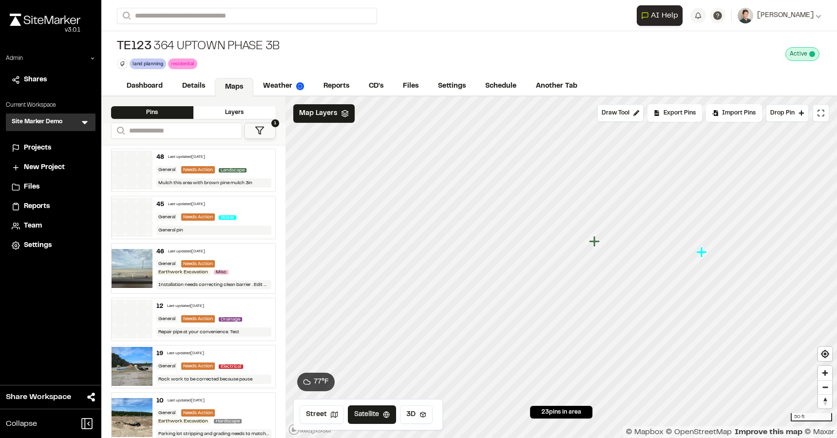
click at [595, 242] on icon "Map marker" at bounding box center [594, 241] width 11 height 11
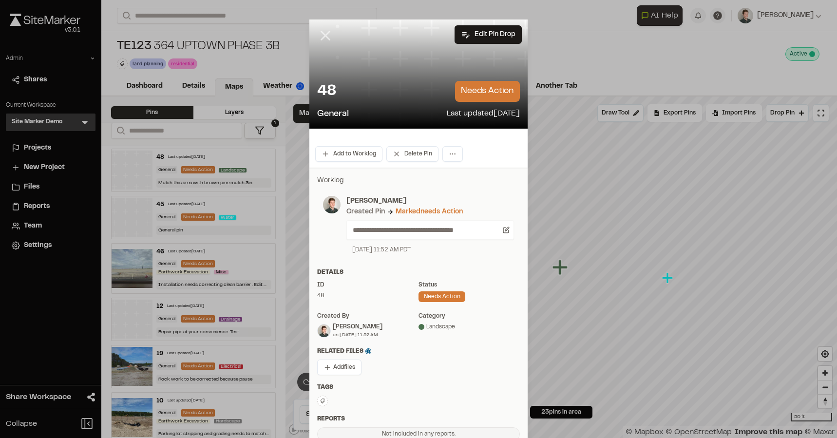
click at [325, 38] on icon at bounding box center [325, 35] width 17 height 17
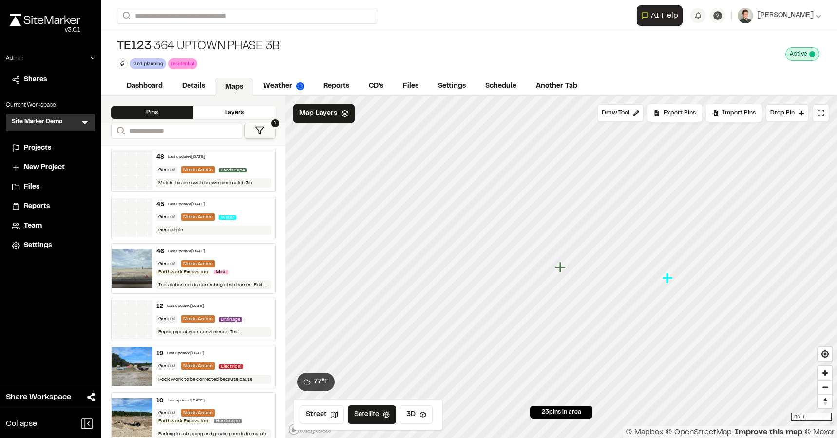
click at [558, 269] on icon "Map marker" at bounding box center [559, 267] width 11 height 11
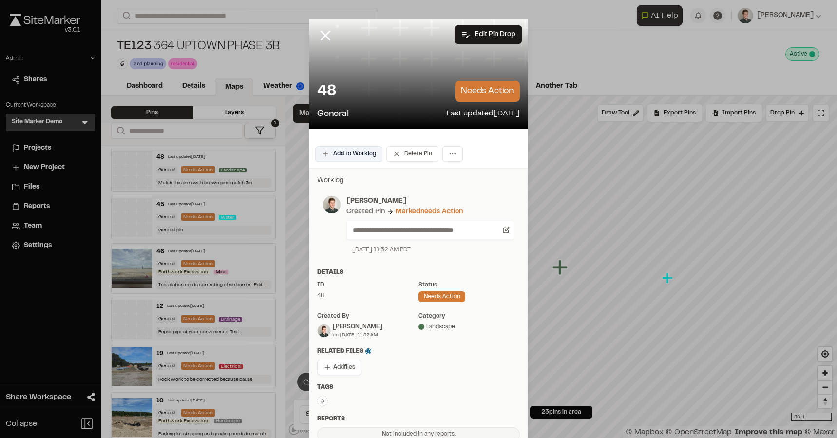
click at [343, 156] on button "Add to Worklog" at bounding box center [348, 154] width 67 height 16
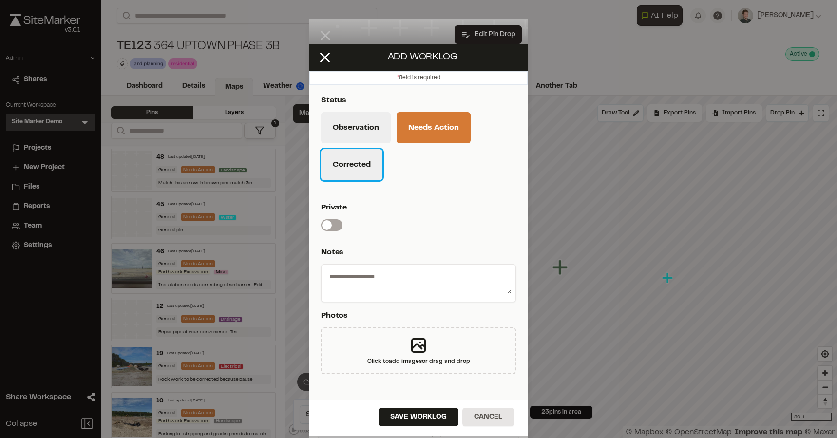
click at [346, 168] on button "Corrected" at bounding box center [351, 164] width 61 height 31
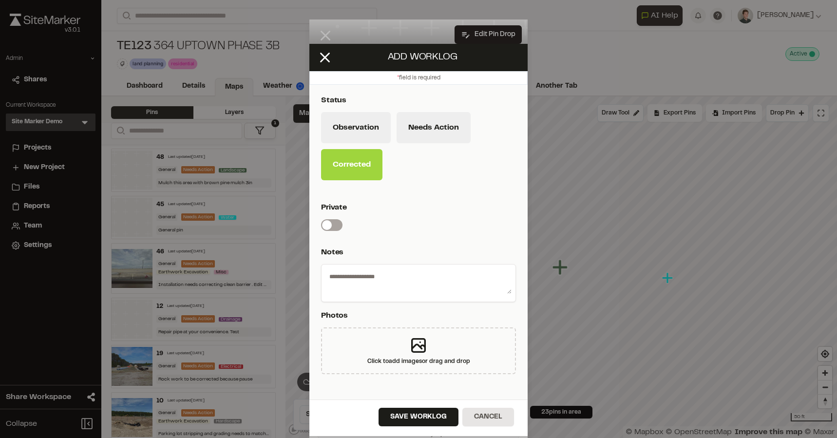
click at [364, 280] on textarea at bounding box center [418, 280] width 186 height 25
type textarea "**********"
click at [398, 408] on button "Save Worklog" at bounding box center [419, 417] width 80 height 19
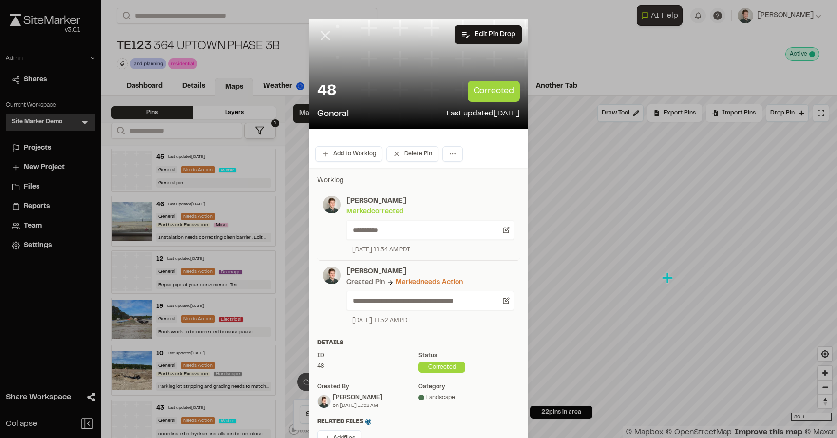
click at [326, 37] on line at bounding box center [326, 36] width 8 height 8
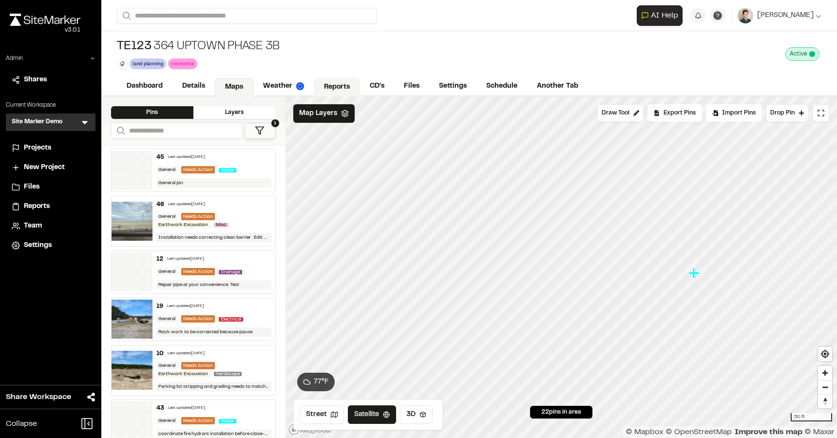
click at [334, 85] on link "Reports" at bounding box center [337, 87] width 46 height 19
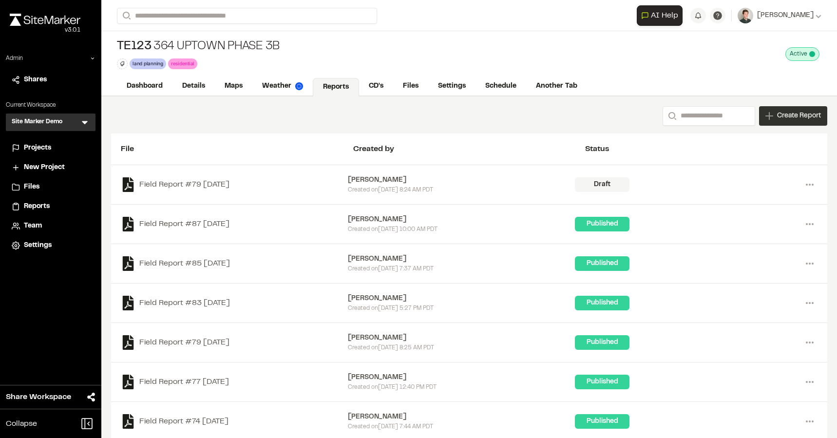
click at [811, 114] on span "Create Report" at bounding box center [799, 116] width 44 height 11
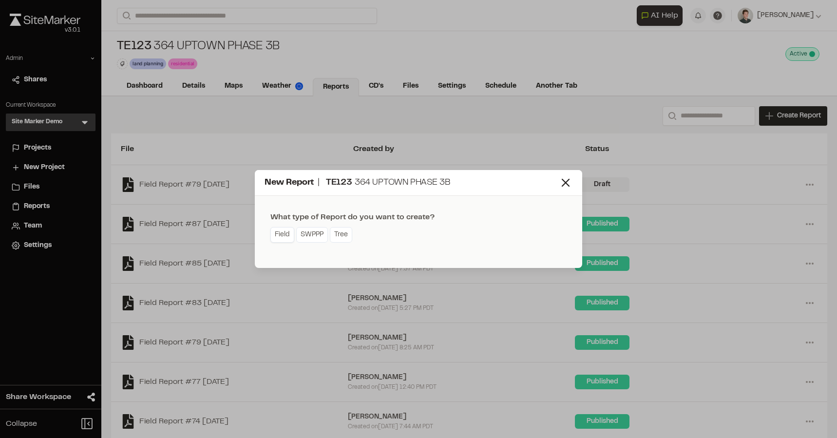
click at [284, 234] on link "Field" at bounding box center [282, 235] width 24 height 16
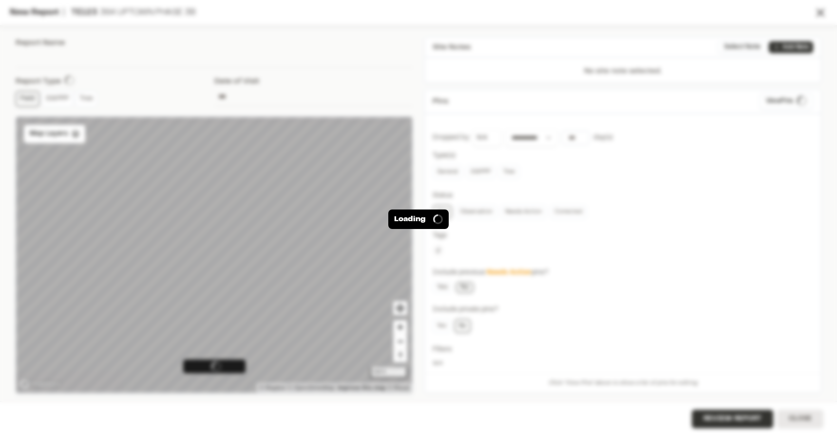
type input "**********"
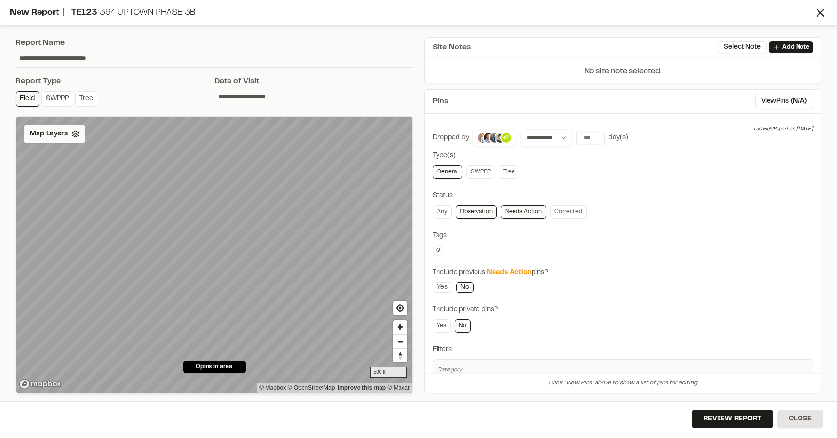
click at [73, 133] on polygon at bounding box center [75, 132] width 6 height 3
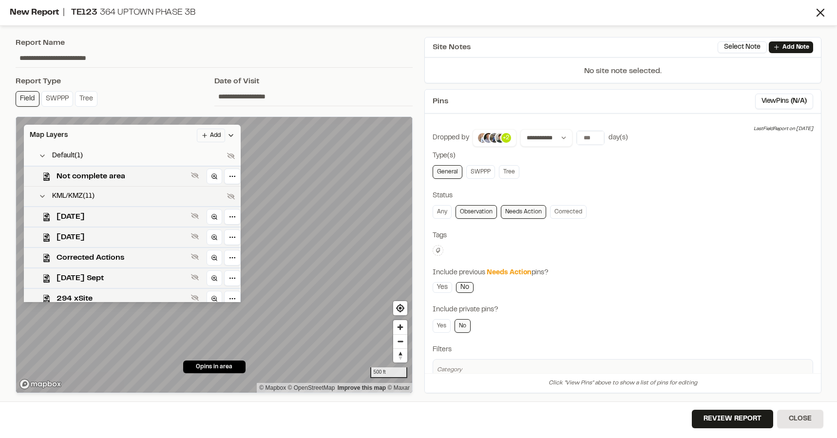
scroll to position [24, 0]
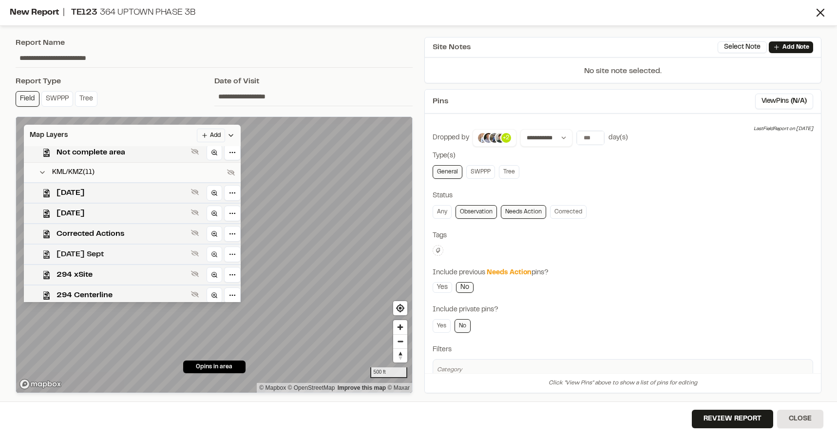
click at [95, 254] on span "[DATE] Sept" at bounding box center [122, 254] width 131 height 12
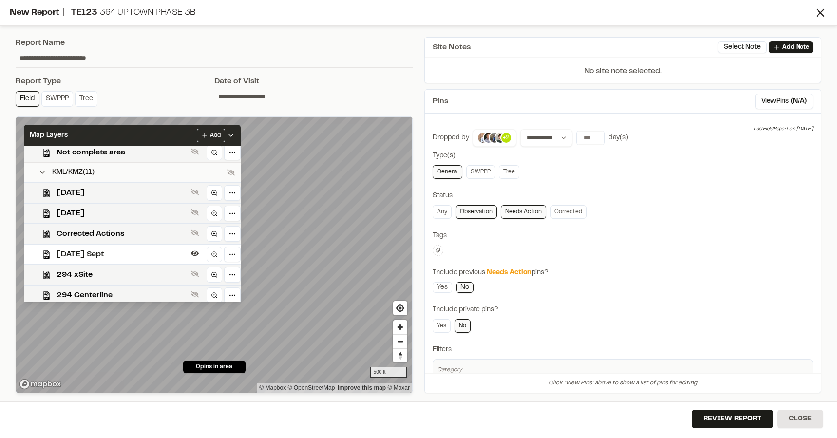
click at [133, 136] on div "Map Layers Add" at bounding box center [132, 135] width 217 height 21
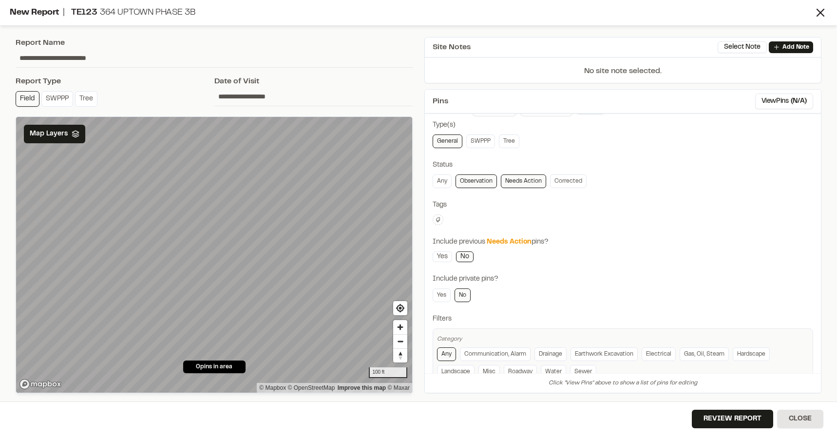
scroll to position [32, 0]
click at [471, 180] on link "Observation" at bounding box center [476, 180] width 41 height 14
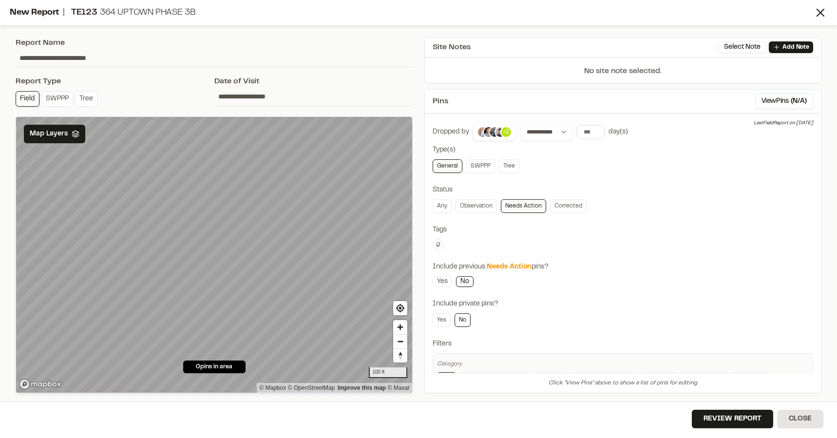
scroll to position [0, 0]
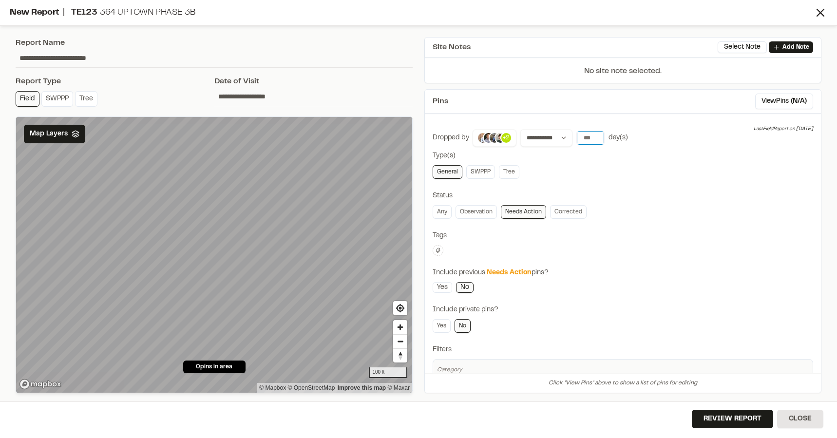
click at [587, 135] on input "number" at bounding box center [590, 138] width 27 height 14
click at [633, 156] on button "30 days" at bounding box center [645, 158] width 31 height 16
click at [570, 212] on link "Corrected" at bounding box center [568, 212] width 37 height 14
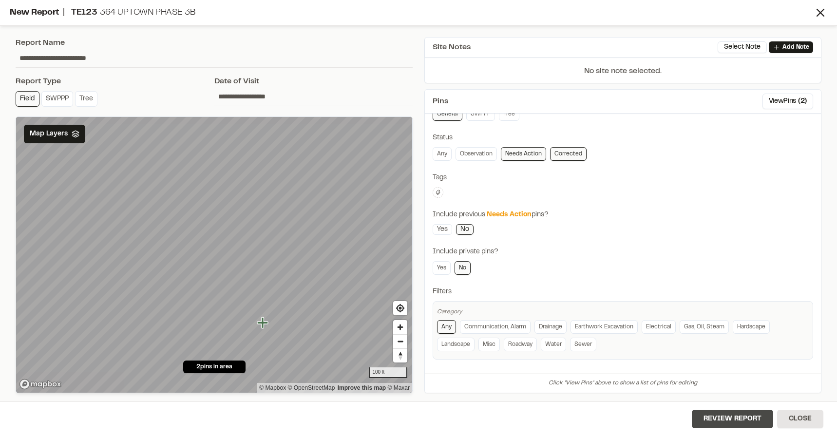
click at [717, 418] on button "Review Report" at bounding box center [732, 419] width 81 height 19
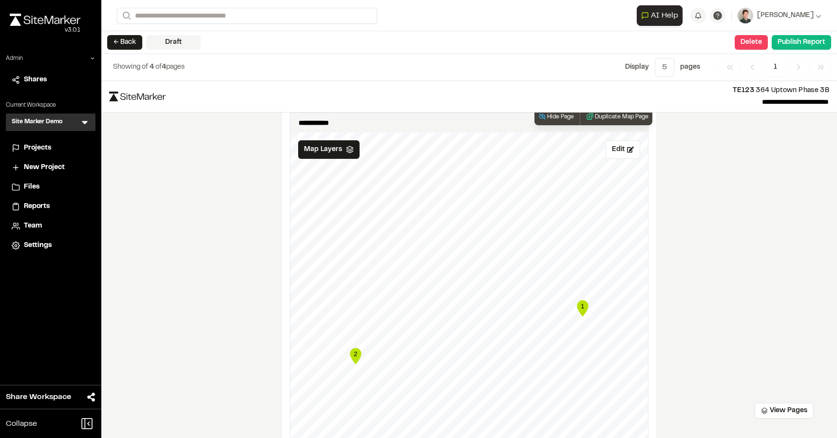
scroll to position [411, 0]
click at [614, 150] on button "Edit" at bounding box center [623, 150] width 35 height 19
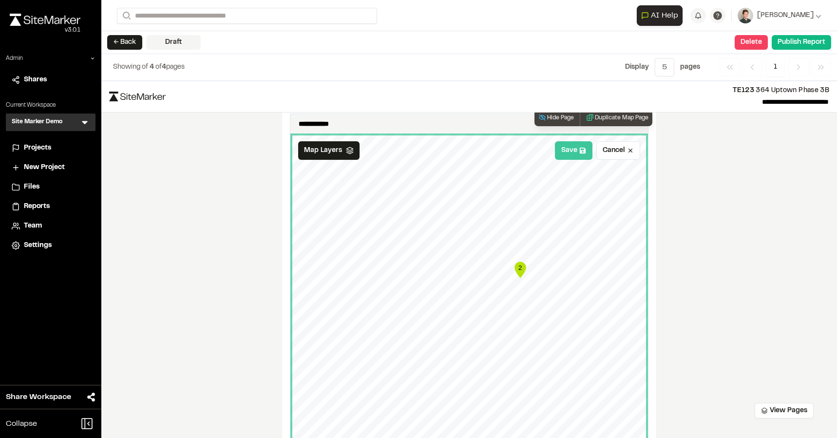
click at [573, 148] on button "Save" at bounding box center [574, 150] width 38 height 19
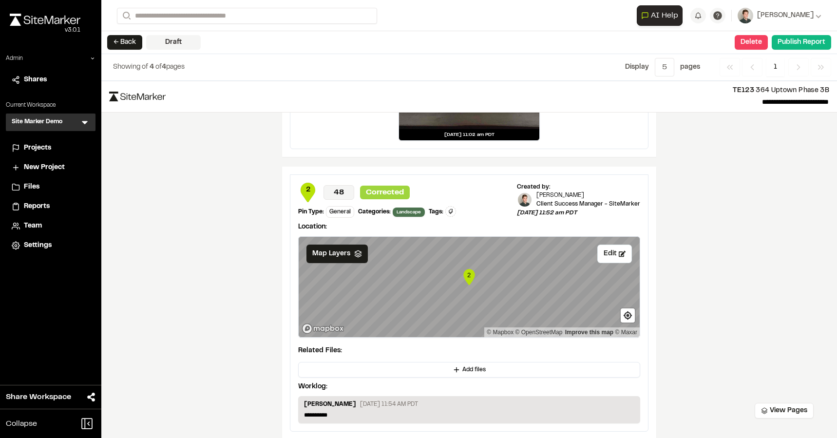
scroll to position [1308, 0]
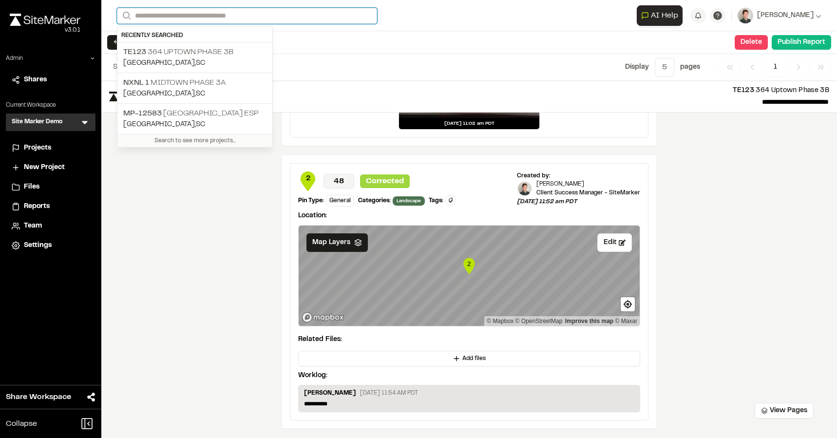
click at [224, 15] on input "Search" at bounding box center [247, 16] width 260 height 16
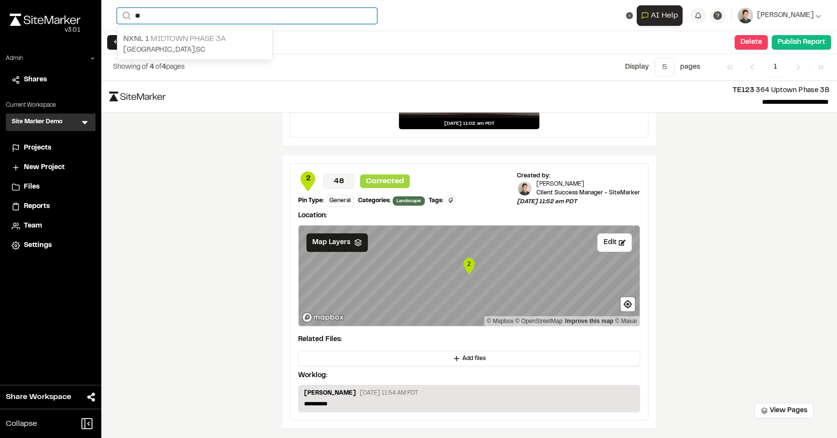
type input "**"
click at [194, 37] on p "NXNL 1 Midtown Phase 3A" at bounding box center [194, 39] width 143 height 12
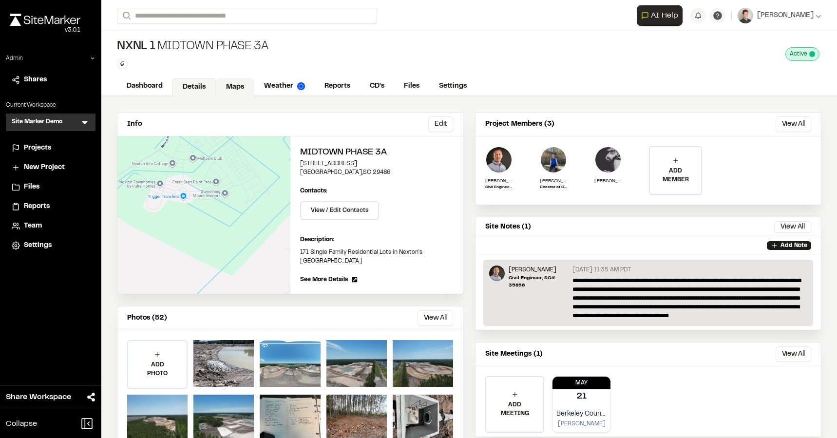
click at [236, 89] on link "Maps" at bounding box center [235, 87] width 38 height 19
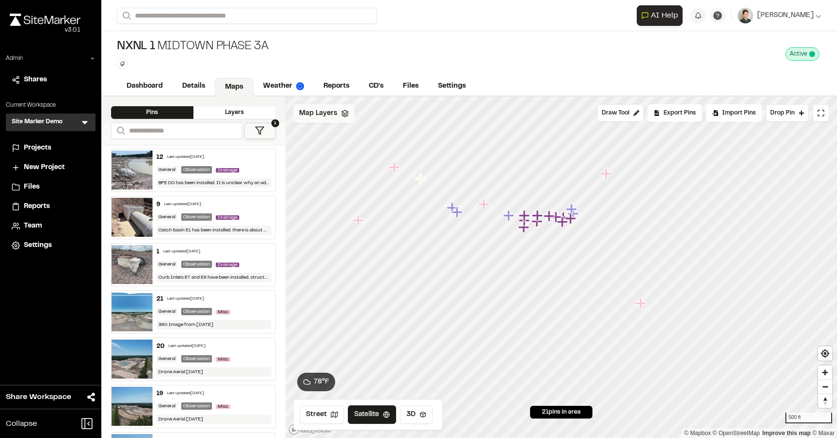
click at [316, 114] on span "Map Layers" at bounding box center [318, 113] width 38 height 11
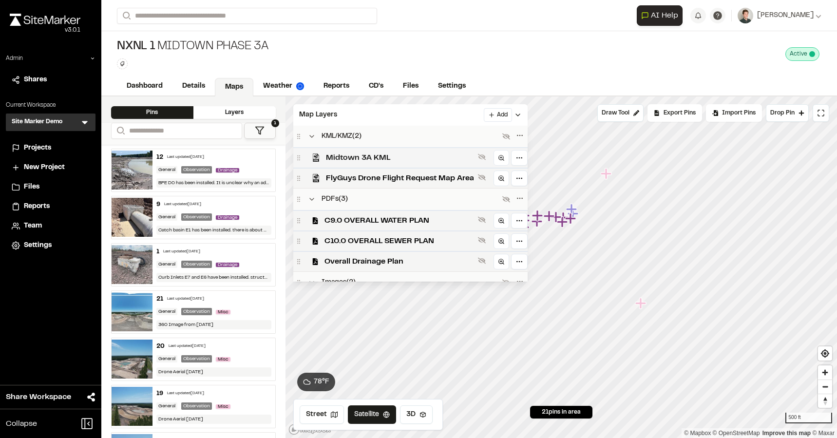
click at [344, 160] on span "Midtown 3A KML" at bounding box center [400, 158] width 148 height 12
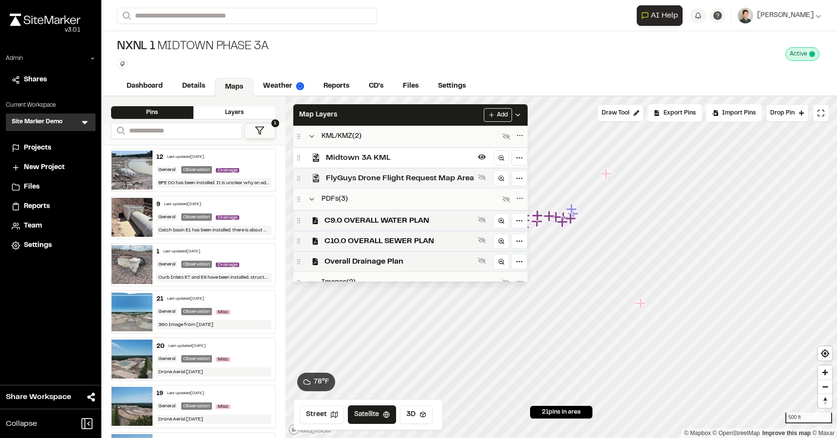
click at [345, 179] on span "FlyGuys Drone Flight Request Map Area" at bounding box center [400, 178] width 148 height 12
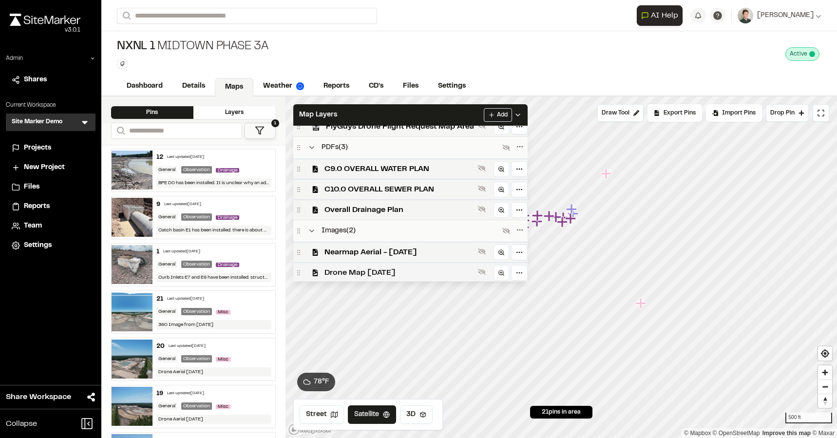
click at [357, 271] on span "Drone Map [DATE]" at bounding box center [399, 273] width 150 height 12
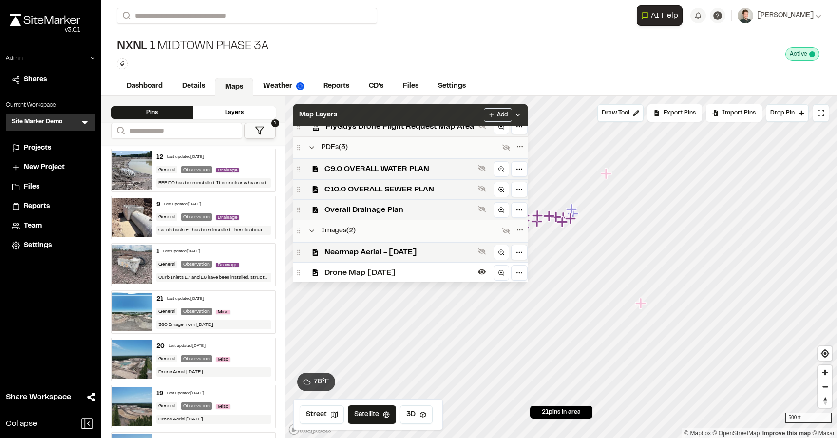
click at [383, 114] on div "Map Layers Add" at bounding box center [410, 114] width 234 height 21
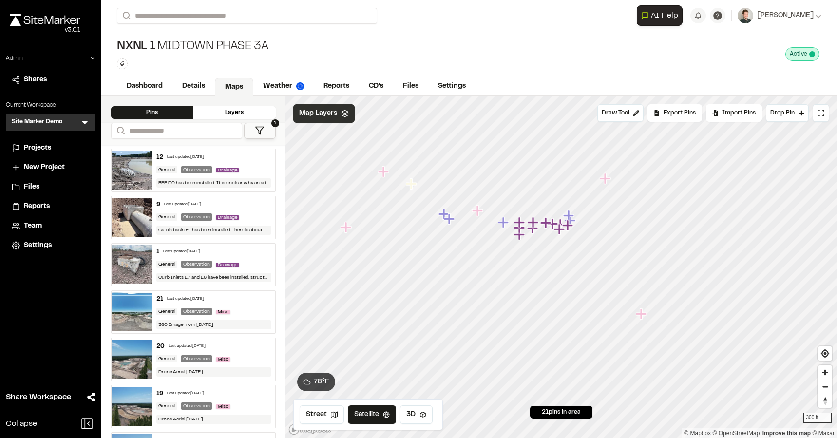
click at [326, 110] on span "Map Layers" at bounding box center [318, 113] width 38 height 11
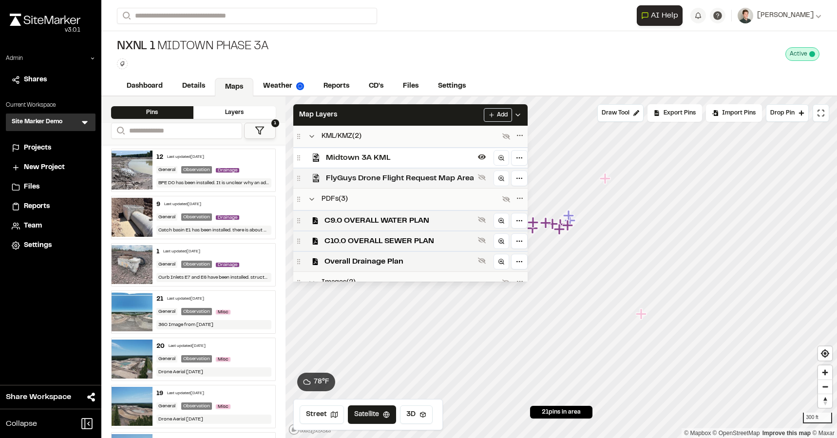
click at [361, 177] on span "FlyGuys Drone Flight Request Map Area" at bounding box center [400, 178] width 148 height 12
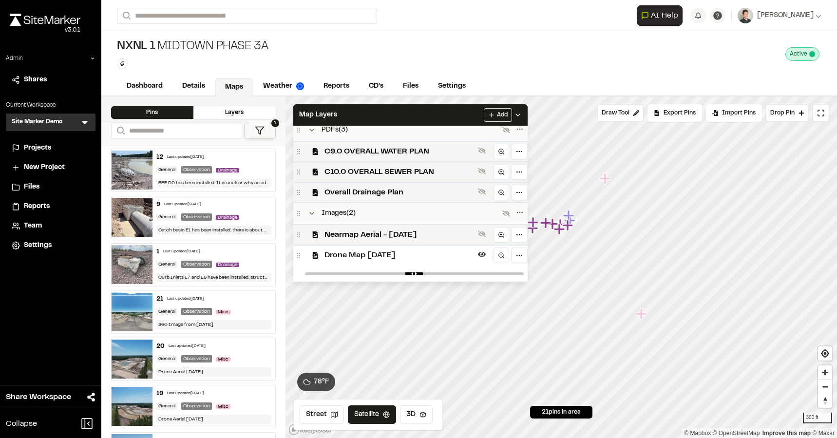
click at [360, 258] on span "Drone Map [DATE]" at bounding box center [399, 255] width 150 height 12
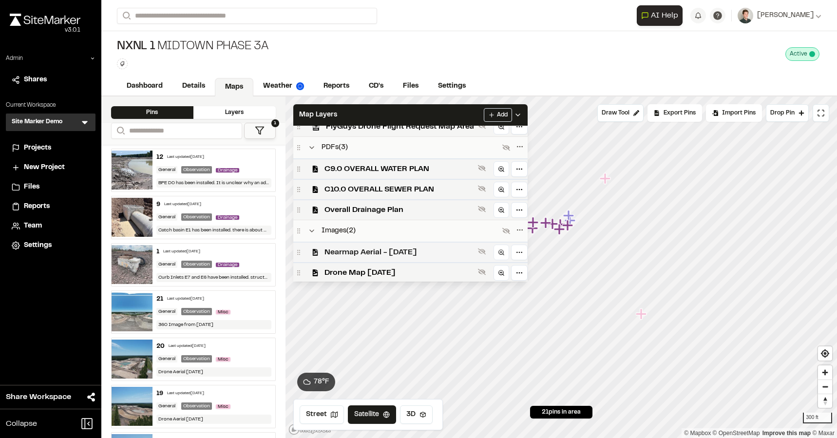
click at [380, 249] on span "Nearmap Aerial - [DATE]" at bounding box center [399, 253] width 150 height 12
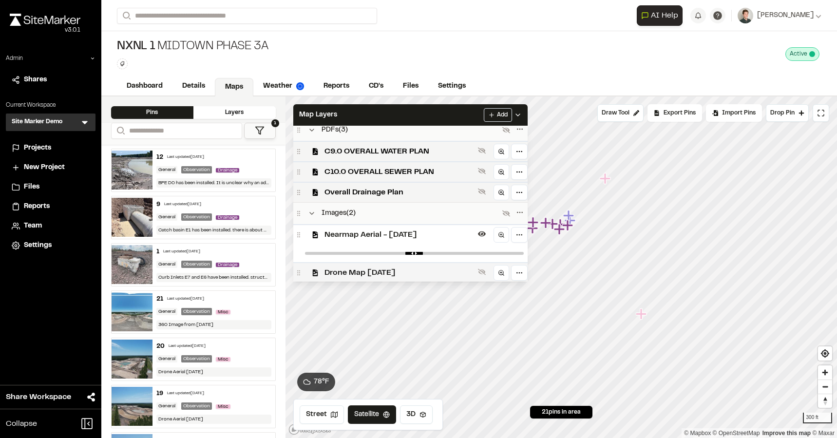
click at [370, 274] on span "Drone Map [DATE]" at bounding box center [399, 273] width 150 height 12
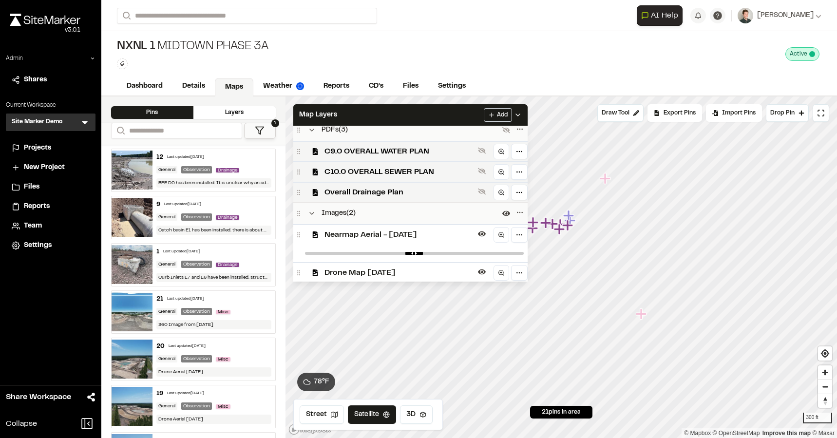
click at [370, 274] on span "Drone Map [DATE]" at bounding box center [399, 273] width 150 height 12
click at [380, 238] on span "Nearmap Aerial - [DATE]" at bounding box center [399, 235] width 150 height 12
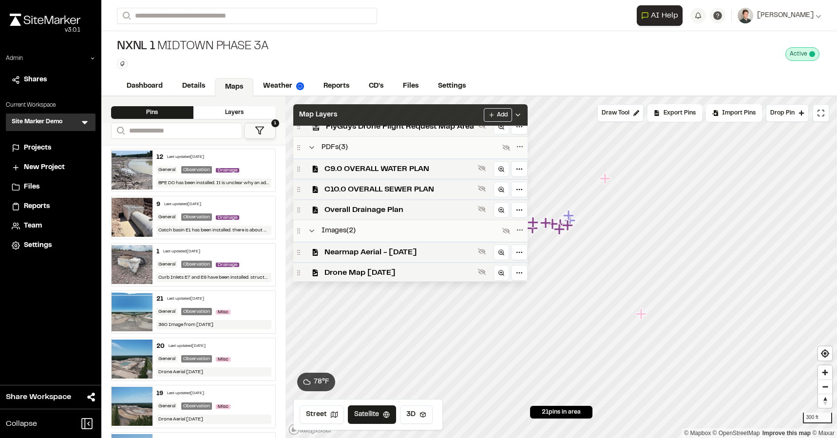
click at [392, 115] on div "Map Layers Add" at bounding box center [410, 114] width 234 height 21
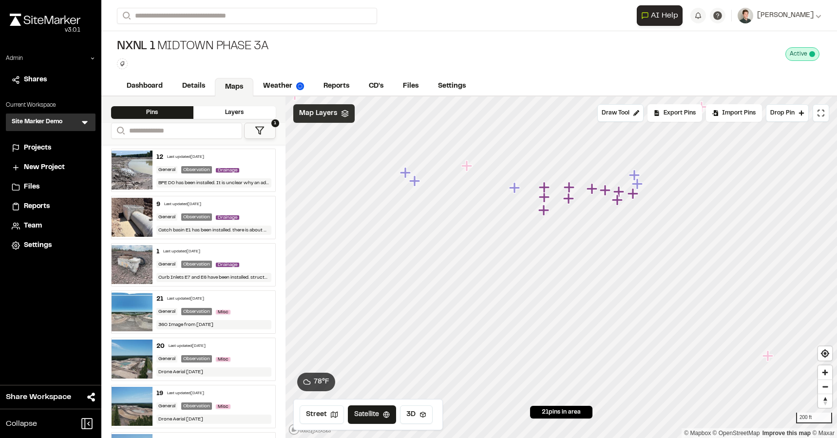
click at [322, 111] on span "Map Layers" at bounding box center [318, 113] width 38 height 11
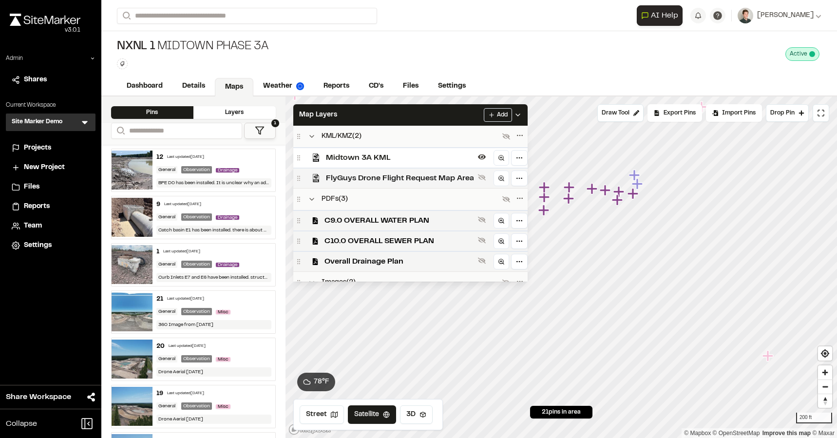
click at [361, 182] on span "FlyGuys Drone Flight Request Map Area" at bounding box center [400, 178] width 148 height 12
click at [362, 222] on span "C9.0 OVERALL WATER PLAN" at bounding box center [399, 221] width 150 height 12
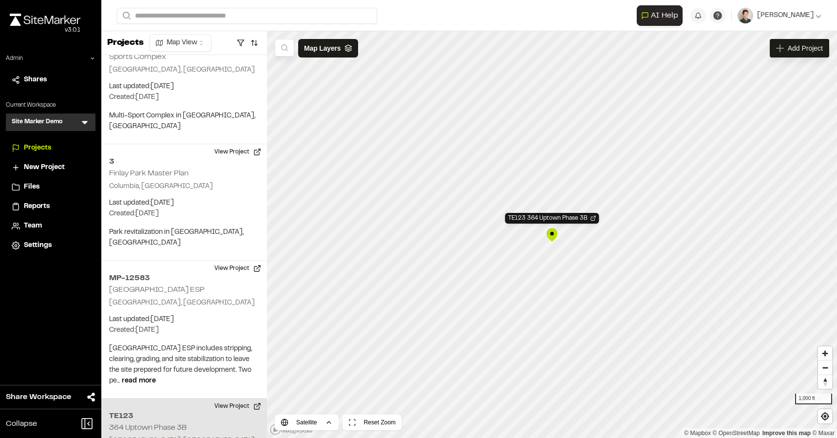
scroll to position [2356, 0]
click at [236, 398] on button "View Project" at bounding box center [238, 406] width 58 height 16
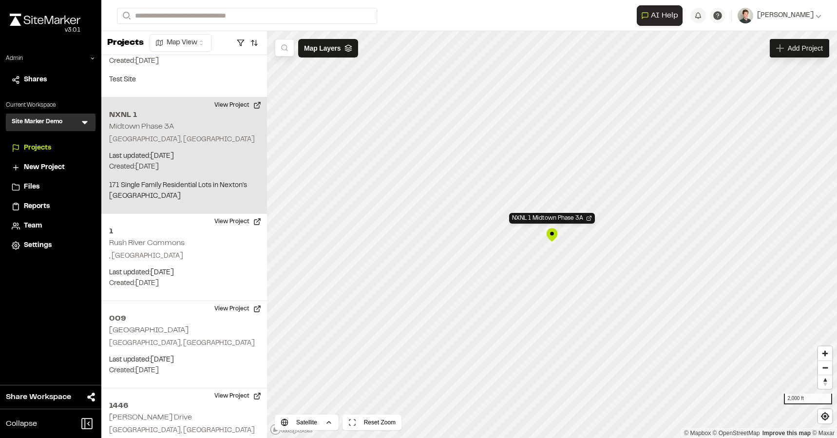
scroll to position [1240, 0]
click at [230, 99] on button "View Project" at bounding box center [238, 107] width 58 height 16
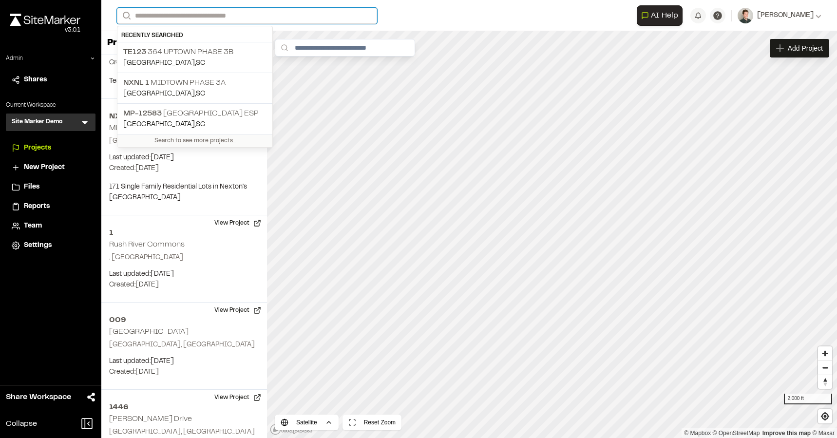
click at [179, 17] on input "Search" at bounding box center [247, 16] width 260 height 16
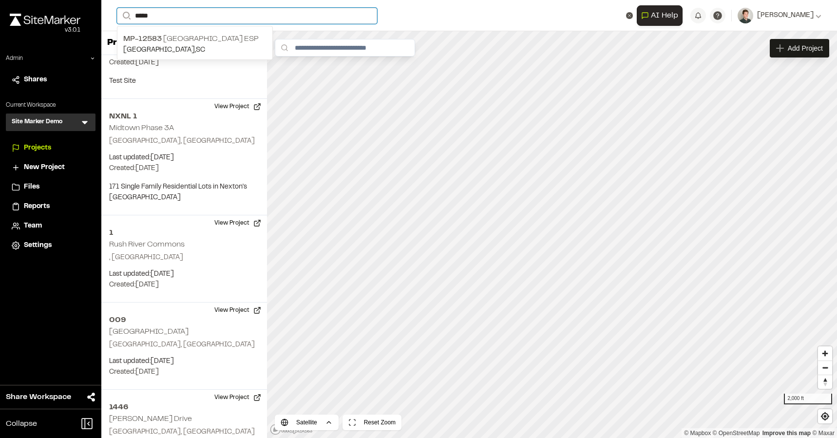
type input "*****"
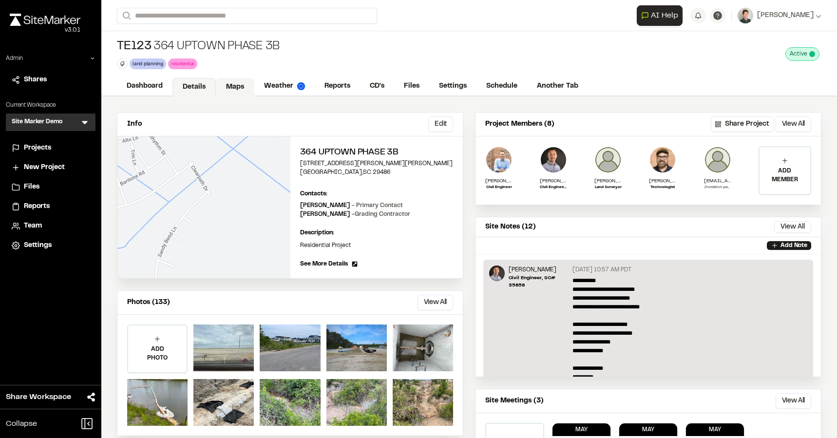
click at [235, 84] on link "Maps" at bounding box center [235, 87] width 38 height 19
